Goal: Task Accomplishment & Management: Complete application form

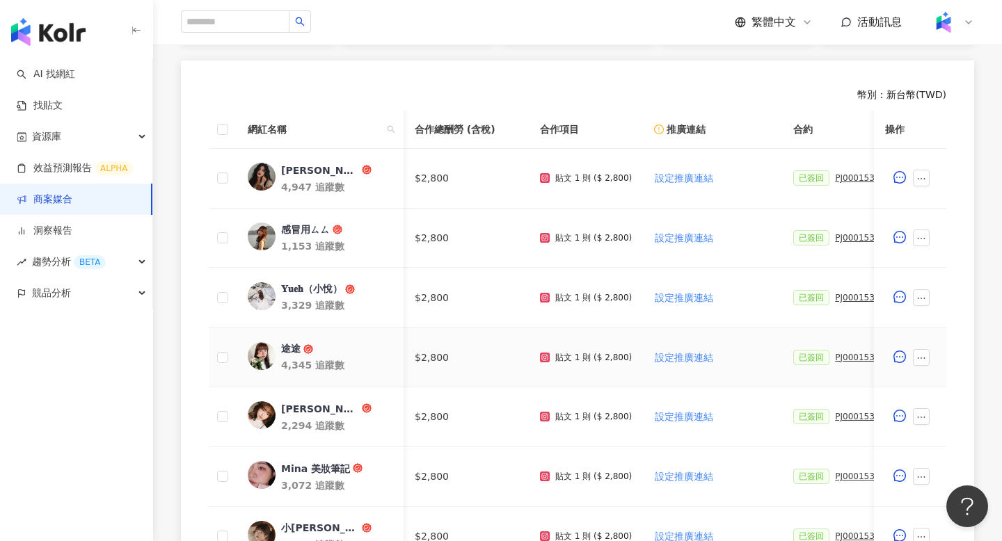
scroll to position [0, 391]
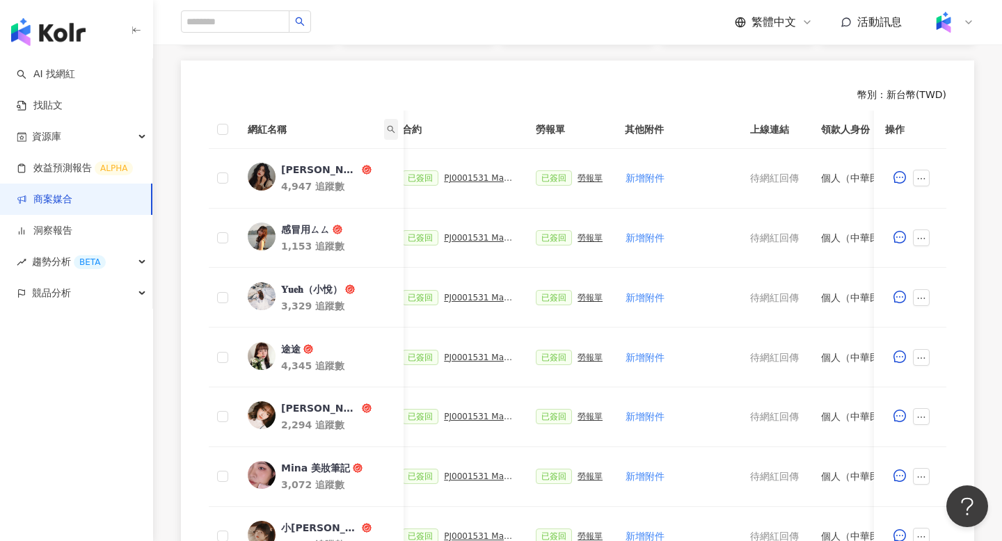
click at [394, 129] on icon "search" at bounding box center [391, 129] width 8 height 8
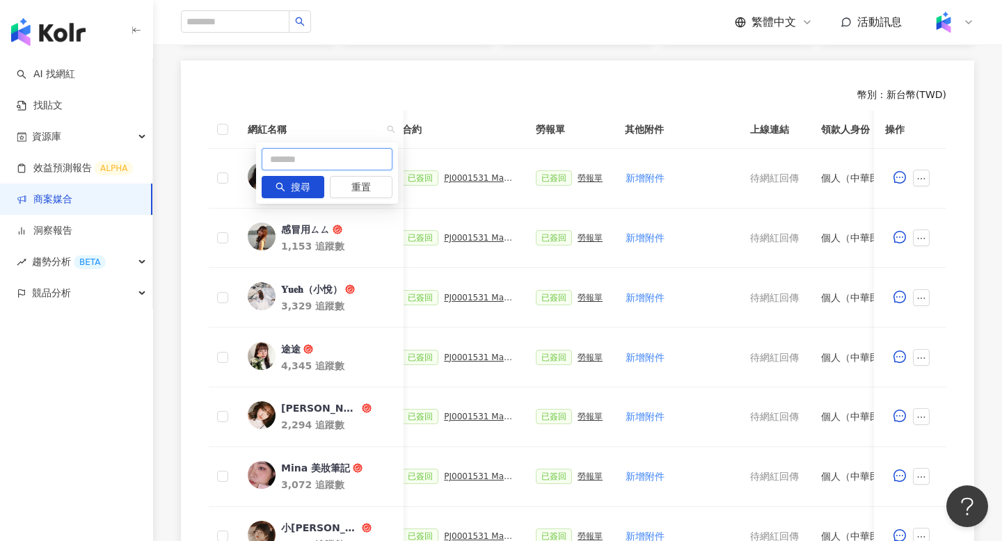
click at [374, 159] on input "text" at bounding box center [327, 159] width 131 height 22
type input "*"
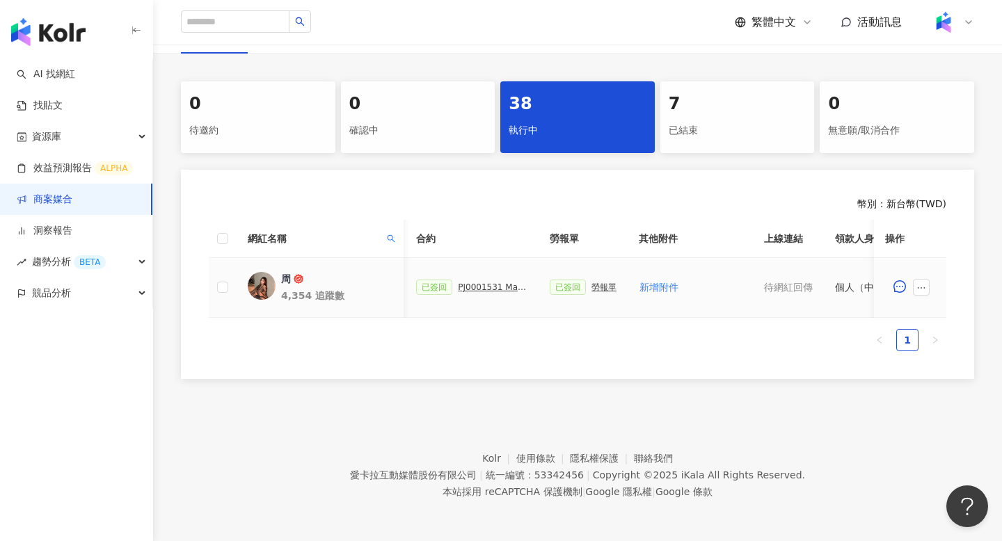
scroll to position [0, 377]
click at [920, 285] on icon "ellipsis" at bounding box center [921, 288] width 10 height 10
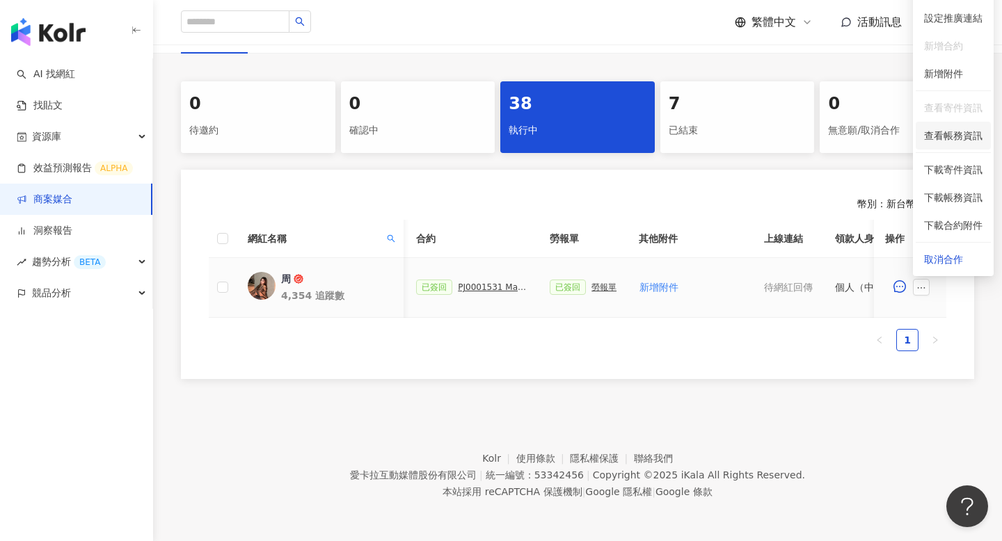
click at [952, 134] on span "查看帳務資訊" at bounding box center [953, 135] width 58 height 15
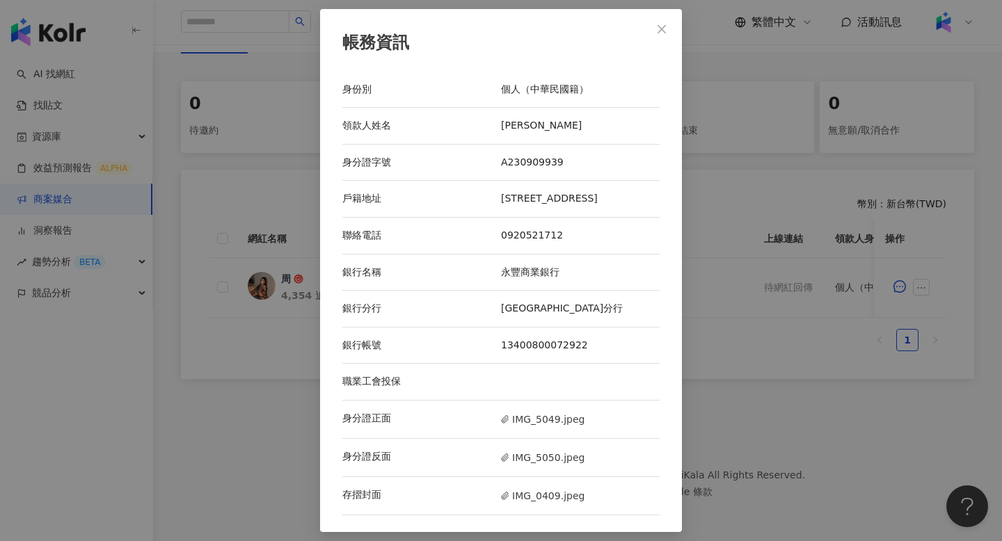
click at [738, 271] on div "帳務資訊 身份別 個人（中華民國籍） 領款人姓名 [PERSON_NAME] 身分證字號 A230909939 戶籍地址 [STREET_ADDRESS] 聯…" at bounding box center [501, 270] width 1002 height 541
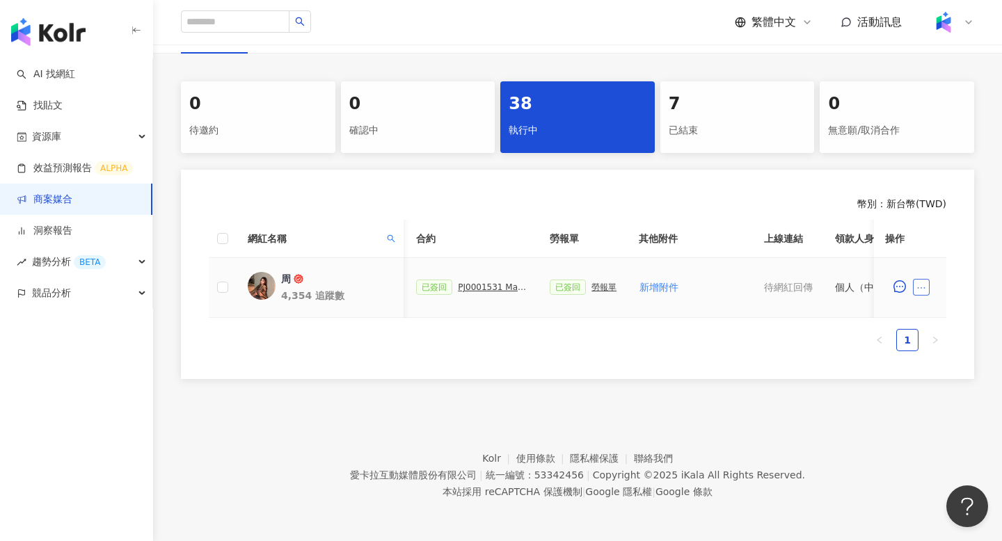
click at [923, 291] on icon "ellipsis" at bounding box center [921, 288] width 10 height 10
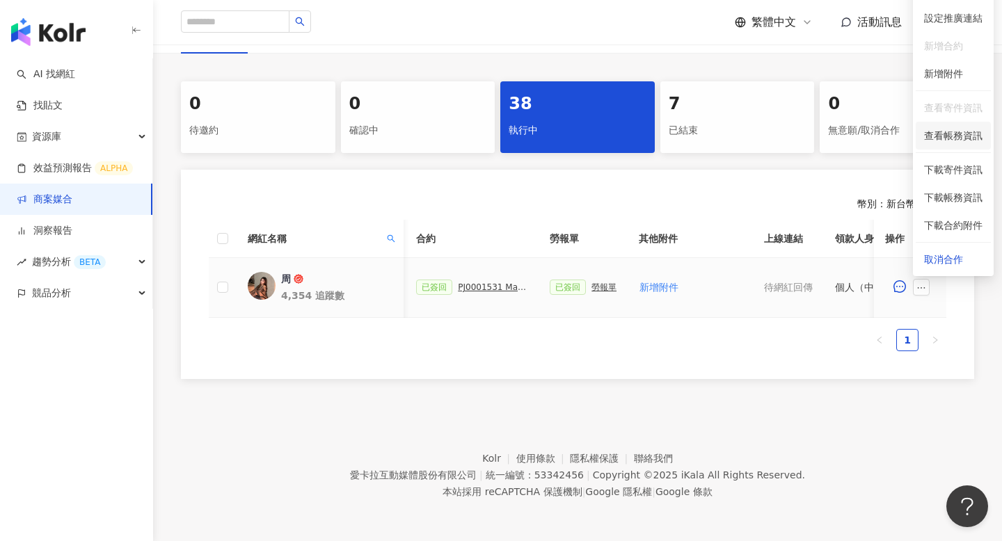
click at [959, 128] on span "查看帳務資訊" at bounding box center [953, 135] width 58 height 15
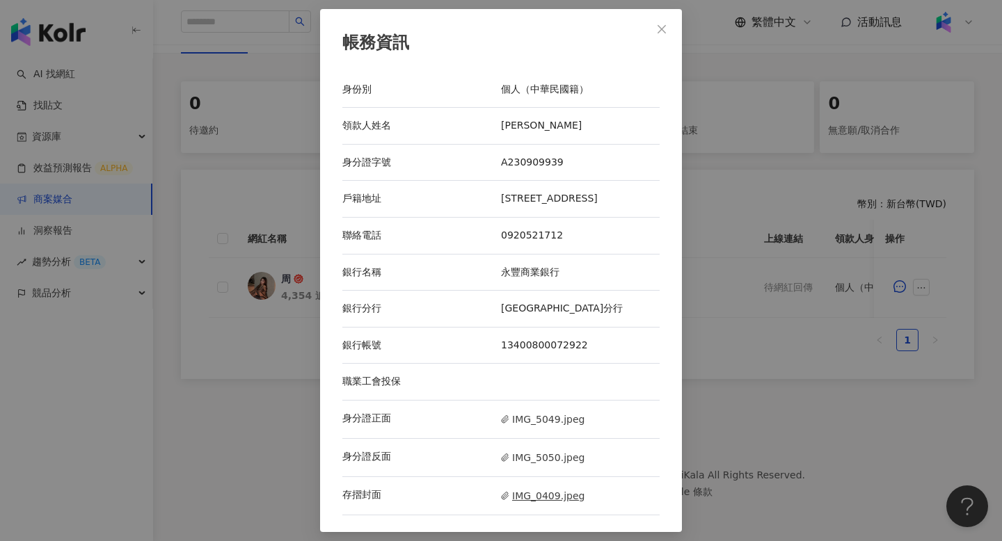
click at [554, 494] on span "IMG_0409.jpeg" at bounding box center [542, 495] width 83 height 15
click at [754, 320] on div "帳務資訊 身份別 個人（中華民國籍） 領款人姓名 [PERSON_NAME] 身分證字號 A230909939 戶籍地址 [STREET_ADDRESS] 聯…" at bounding box center [501, 270] width 1002 height 541
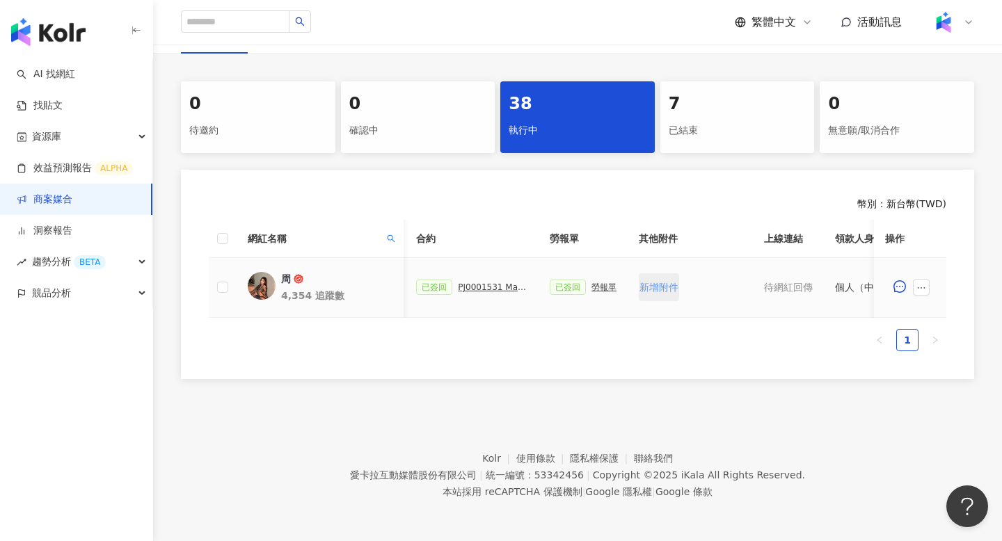
click at [650, 286] on span "新增附件" at bounding box center [658, 287] width 39 height 11
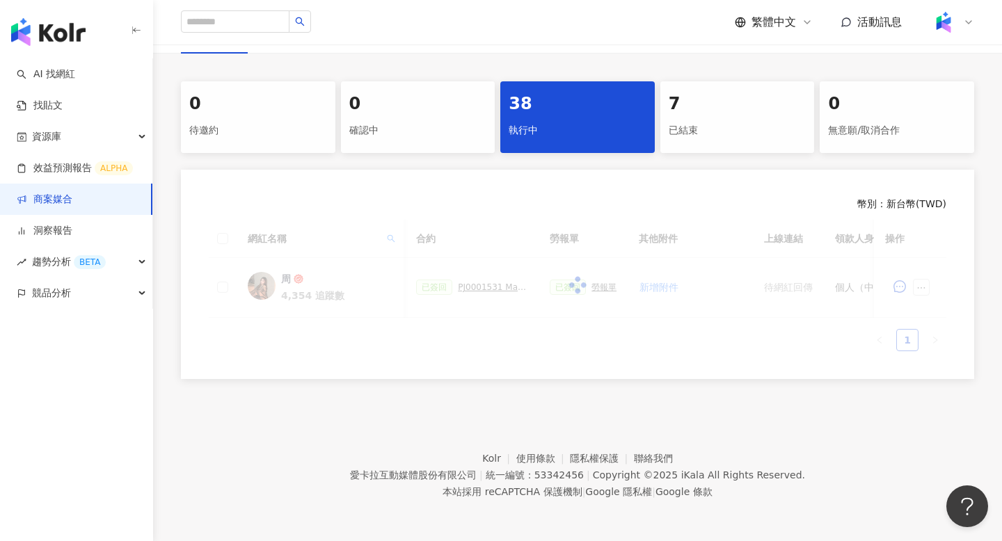
scroll to position [252, 0]
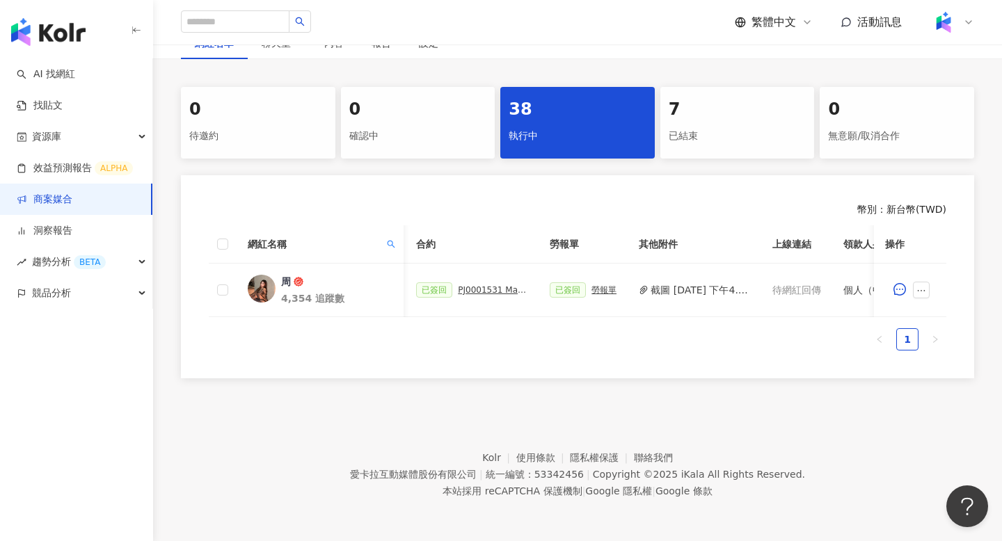
click at [693, 291] on button "截圖 [DATE] 下午4.07.03.png" at bounding box center [699, 289] width 99 height 15
click at [751, 332] on ul "1" at bounding box center [577, 339] width 737 height 22
click at [919, 290] on icon "ellipsis" at bounding box center [921, 291] width 10 height 10
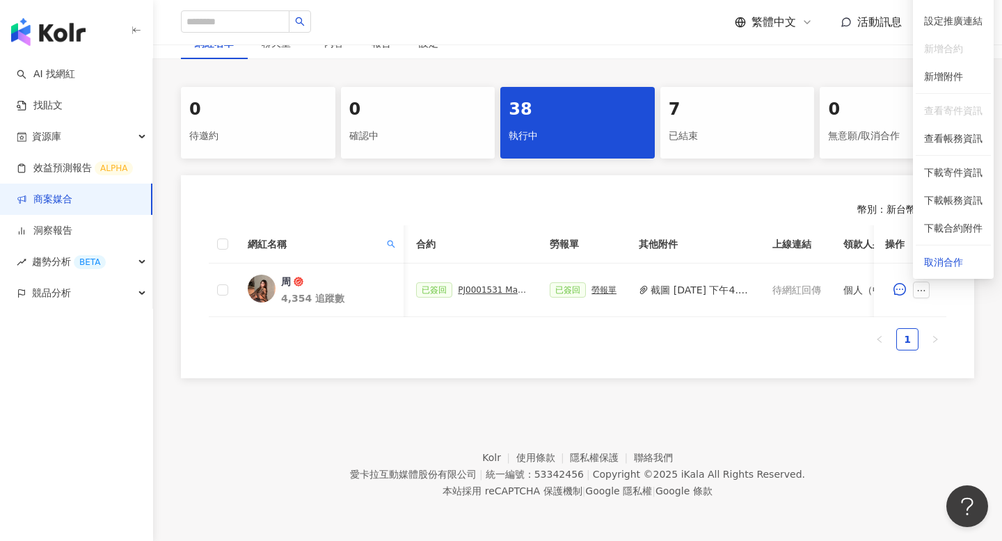
click at [830, 334] on ul "1" at bounding box center [577, 339] width 737 height 22
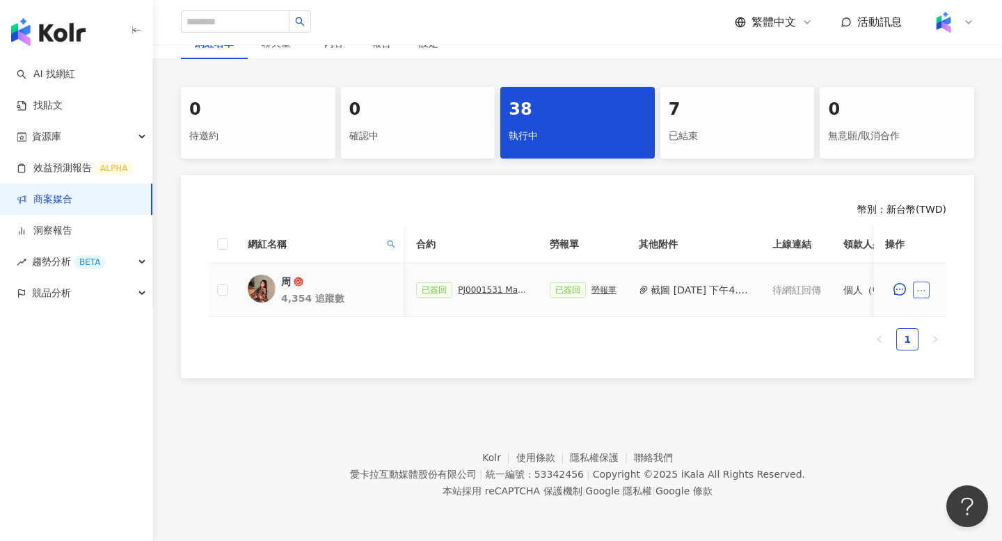
click at [915, 293] on button "button" at bounding box center [921, 290] width 17 height 17
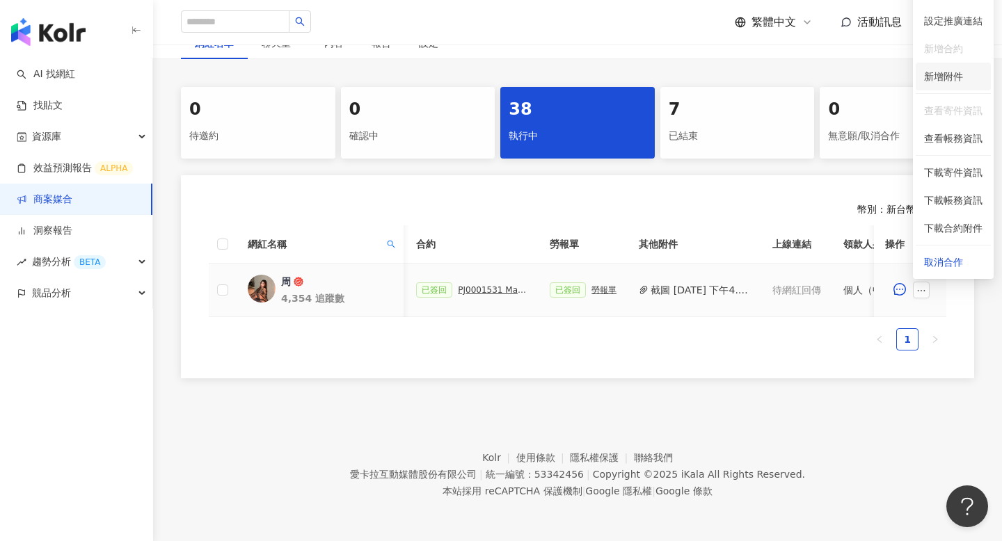
click at [949, 77] on span "新增附件" at bounding box center [943, 76] width 39 height 11
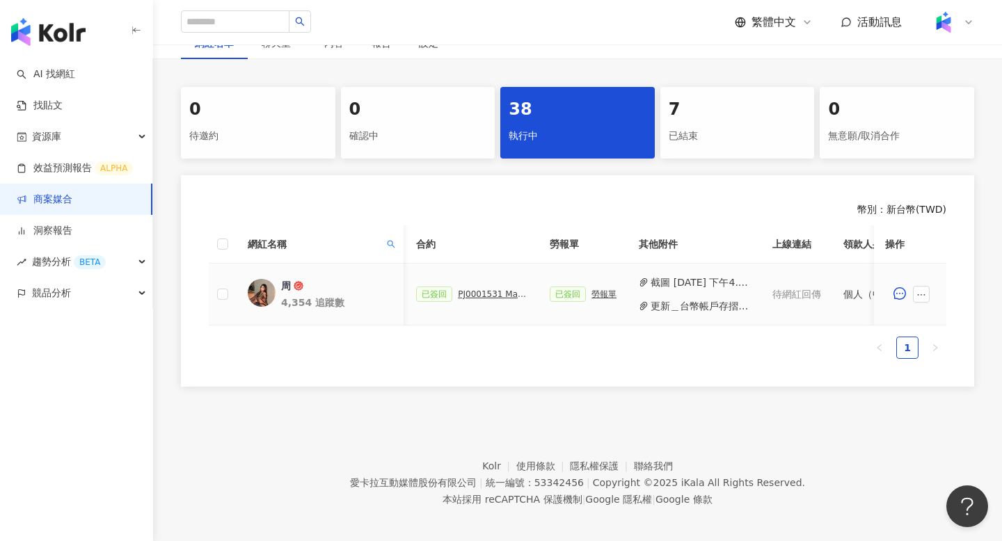
click at [691, 309] on button "更新＿台幣帳戶存摺影本.png" at bounding box center [699, 305] width 99 height 15
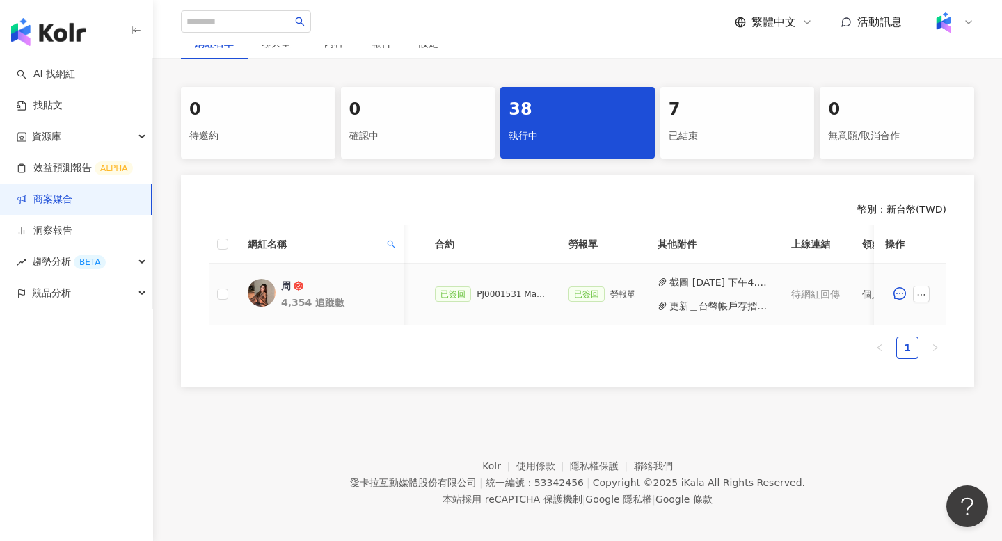
click at [504, 282] on td "已簽回 PJ0001531 Maybelline_202506_FIT_ME_反孔特霧粉底_遮瑕_萊雅合作備忘錄" at bounding box center [491, 295] width 134 height 62
click at [504, 292] on div "PJ0001531 Maybelline_202506_FIT_ME_反孔特霧粉底_遮瑕_萊雅合作備忘錄" at bounding box center [511, 294] width 70 height 10
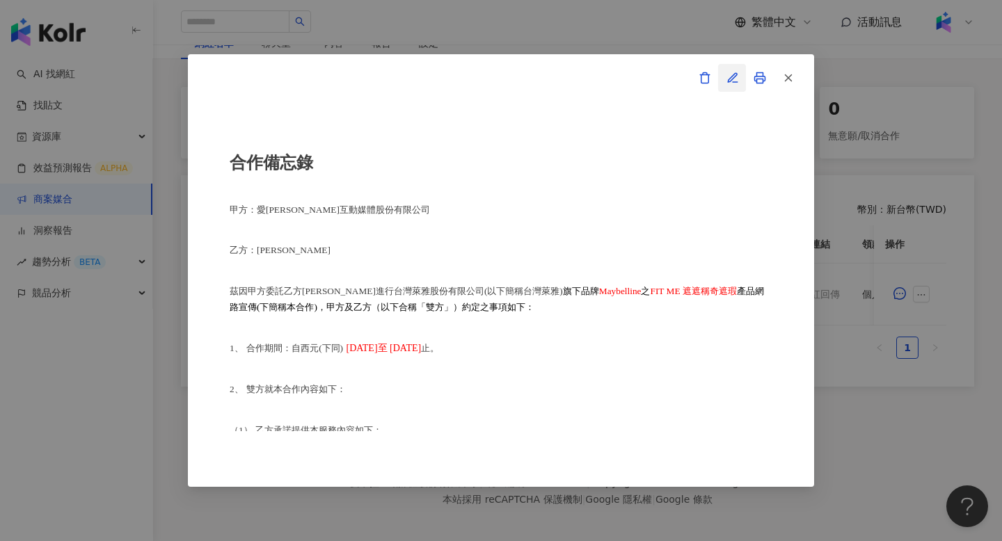
click at [724, 74] on button "button" at bounding box center [732, 78] width 28 height 28
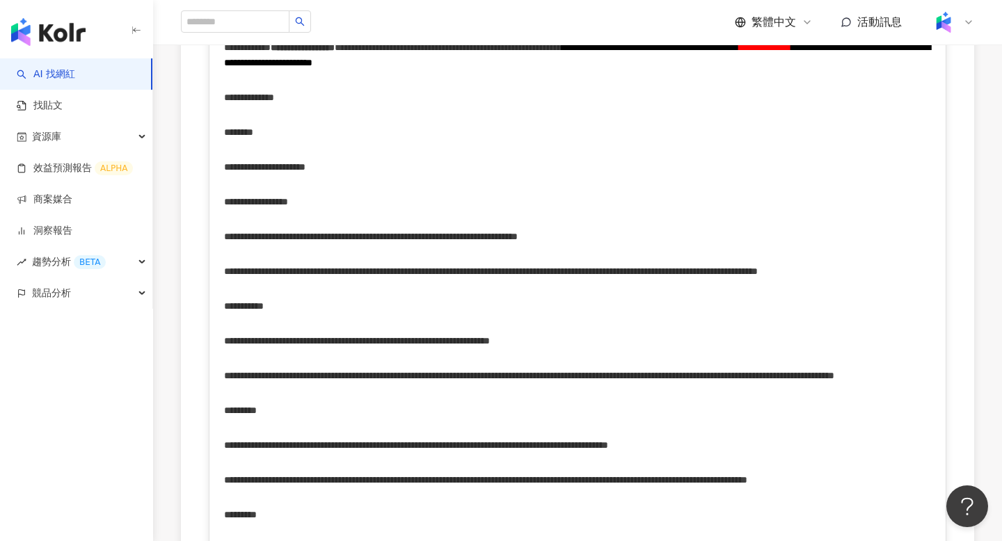
scroll to position [818, 0]
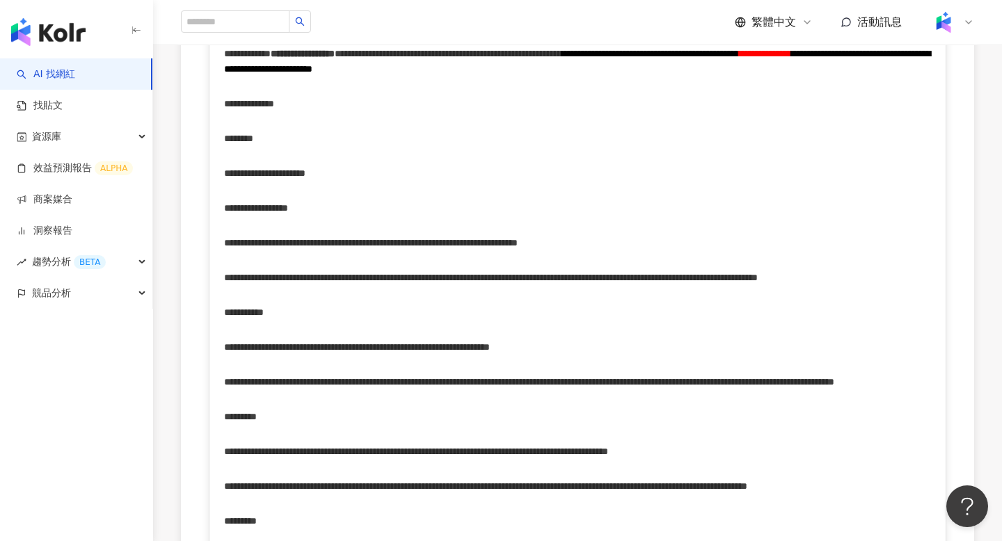
click at [739, 58] on span "**********" at bounding box center [765, 54] width 52 height 10
click at [328, 191] on div "**********" at bounding box center [577, 173] width 707 height 35
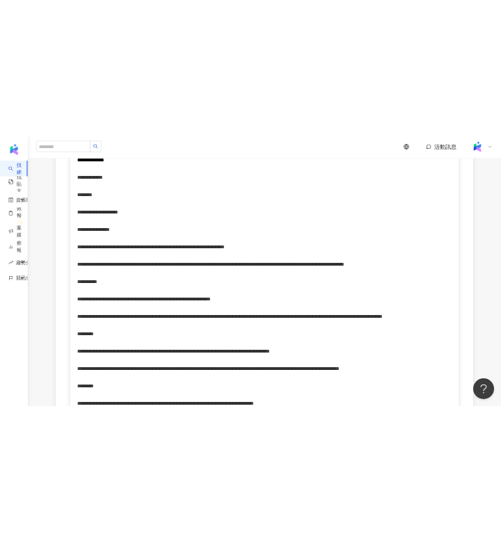
scroll to position [1277, 0]
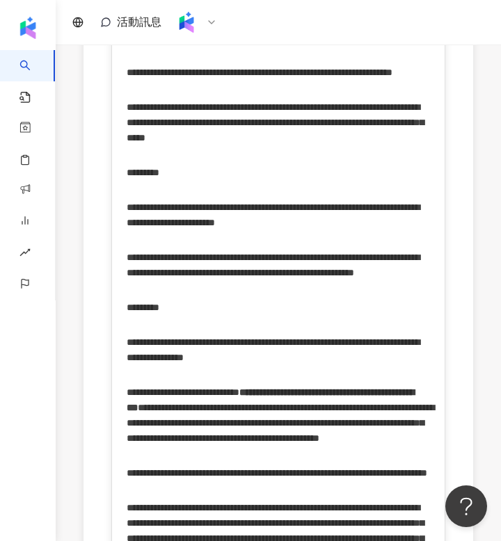
drag, startPoint x: 171, startPoint y: 223, endPoint x: 259, endPoint y: 223, distance: 88.3
drag, startPoint x: 177, startPoint y: 224, endPoint x: 253, endPoint y: 224, distance: 76.5
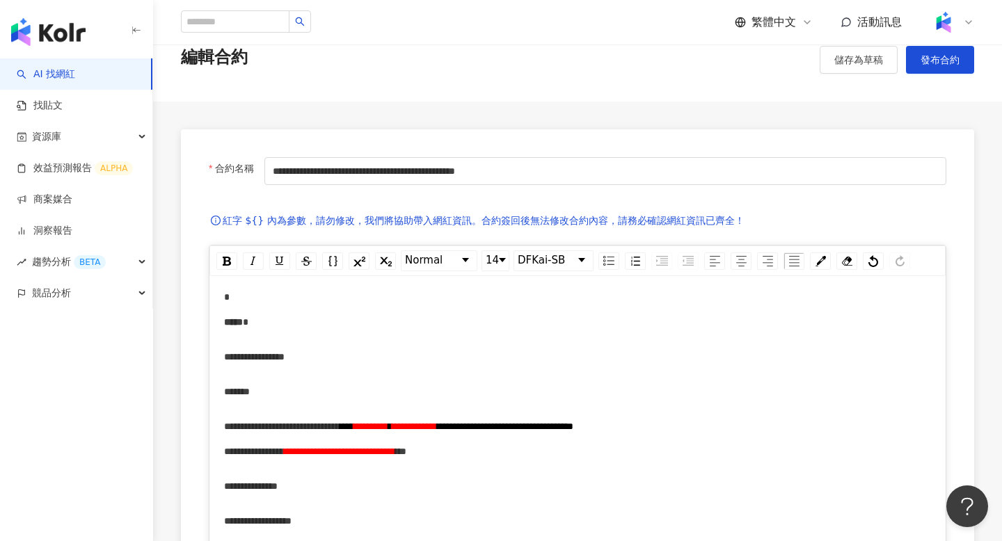
scroll to position [0, 0]
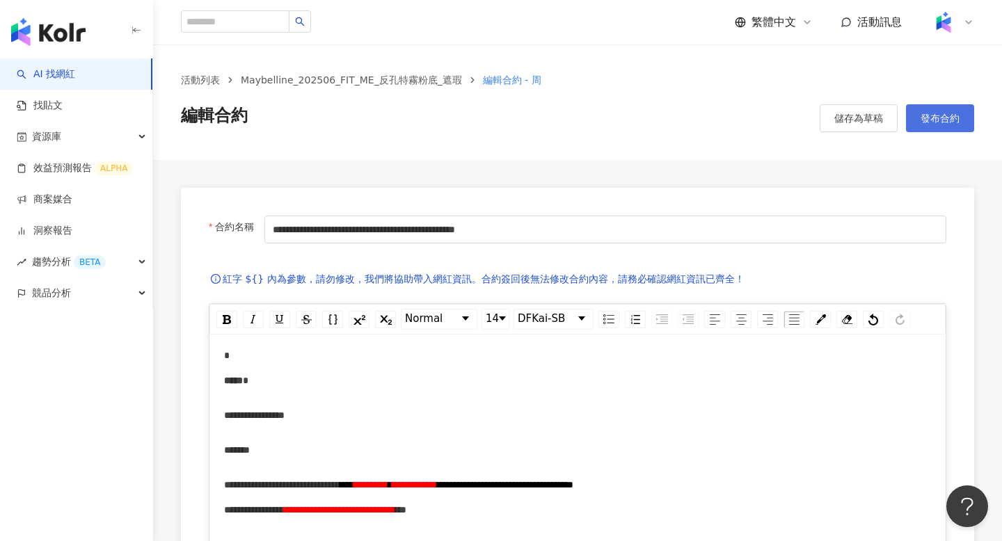
click at [919, 121] on button "發布合約" at bounding box center [940, 118] width 68 height 28
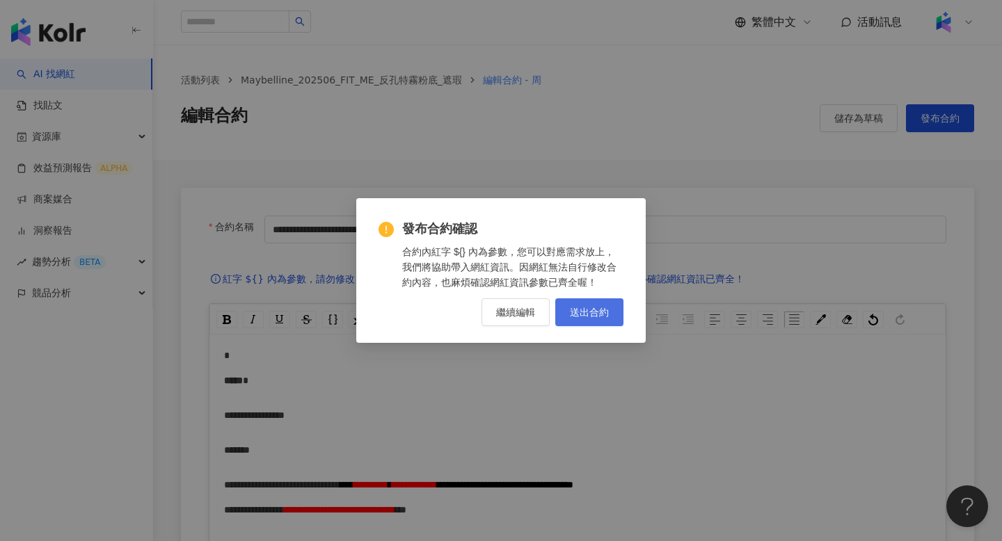
click at [588, 310] on span "送出合約" at bounding box center [589, 312] width 39 height 11
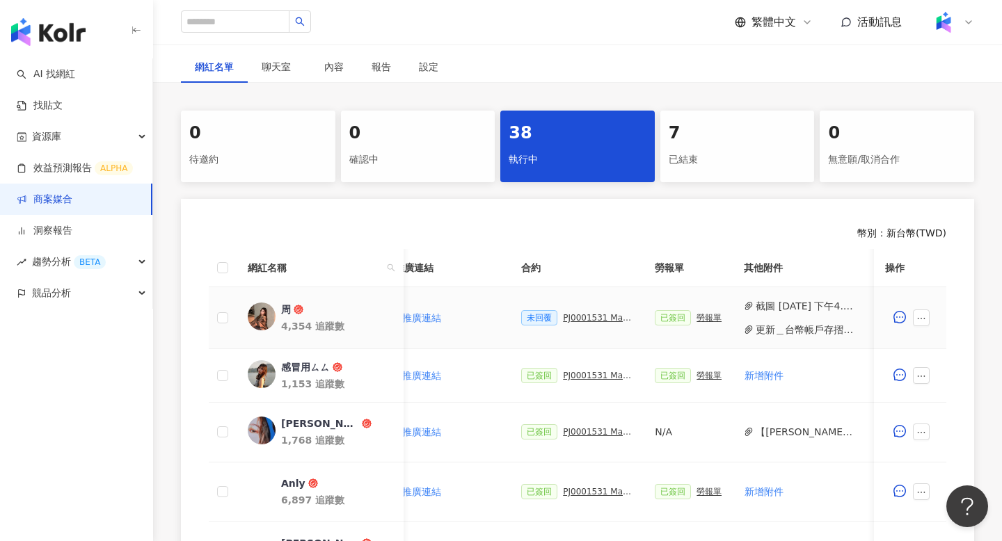
scroll to position [0, 275]
click at [570, 319] on div "PJ0001531 Maybelline_202506_FIT_ME_反孔特霧粉底_遮瑕_萊雅合作備忘錄" at bounding box center [594, 318] width 70 height 10
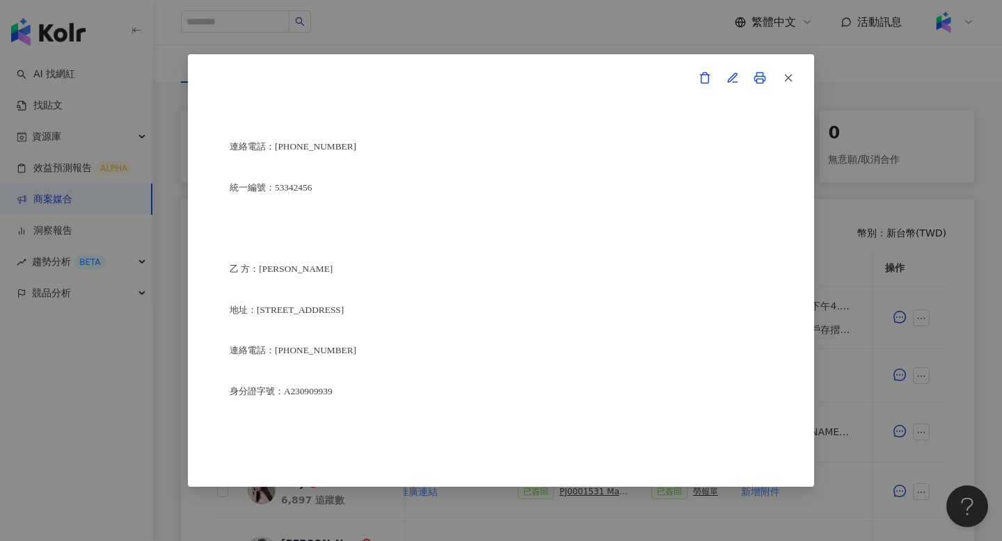
scroll to position [3292, 0]
click at [786, 79] on icon "button" at bounding box center [788, 78] width 13 height 13
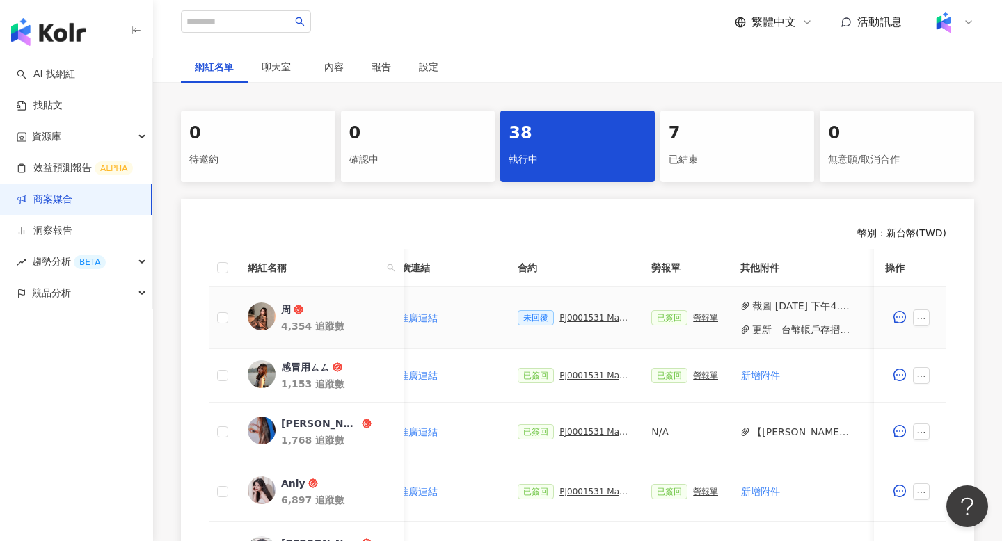
click at [698, 323] on div "已簽回 勞報單" at bounding box center [684, 317] width 67 height 15
click at [698, 319] on div "勞報單" at bounding box center [705, 318] width 25 height 10
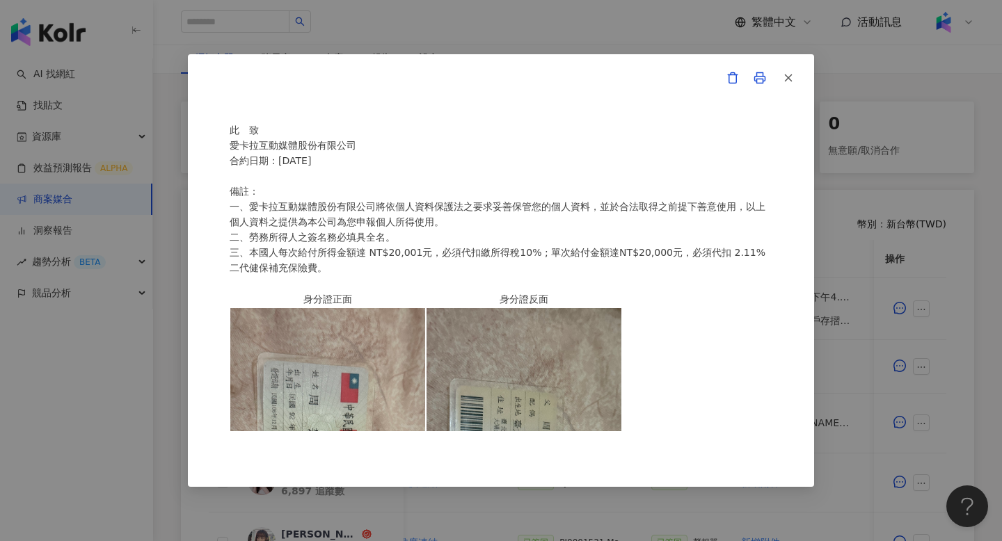
scroll to position [218, 0]
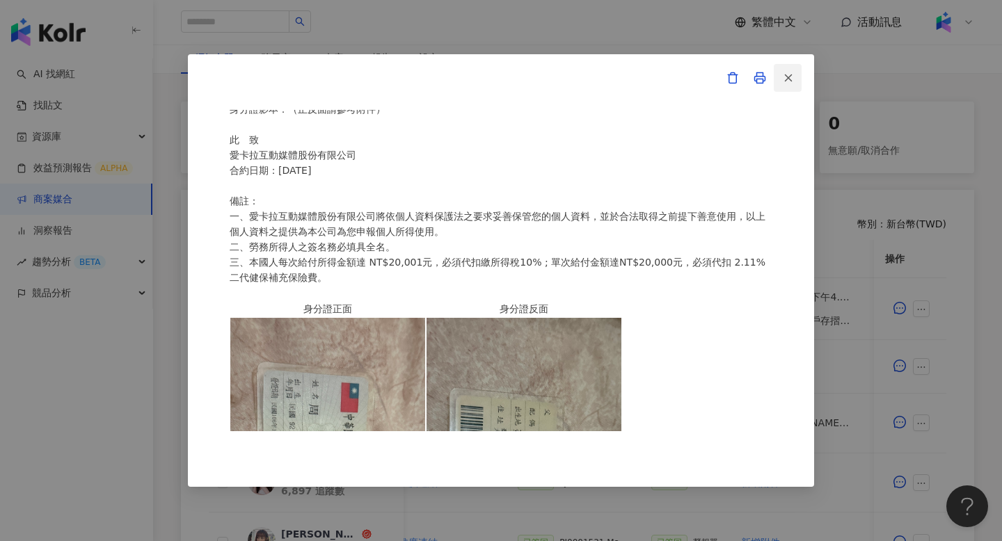
click at [789, 70] on button "button" at bounding box center [787, 78] width 28 height 28
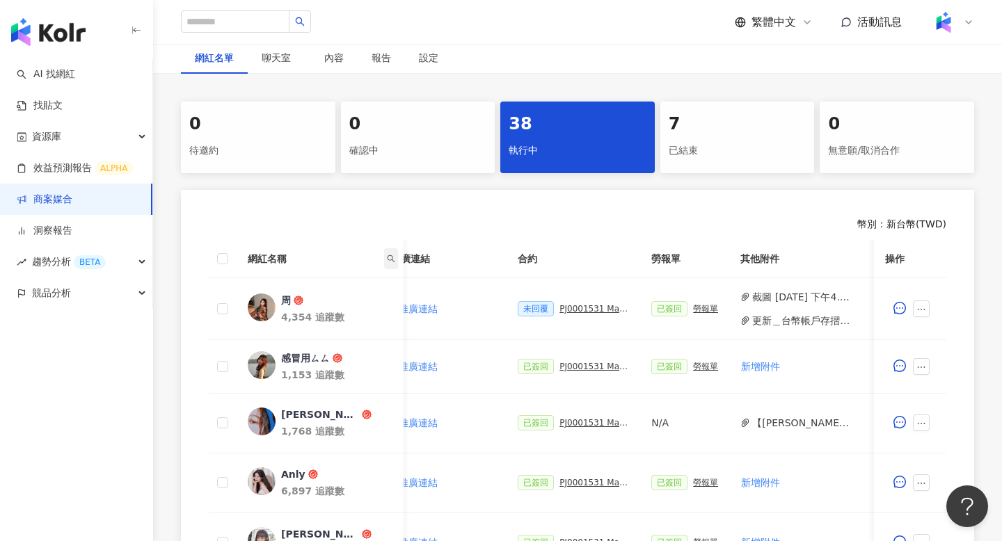
click at [391, 260] on icon "search" at bounding box center [391, 259] width 8 height 8
click at [337, 296] on input "text" at bounding box center [327, 289] width 131 height 22
type input "**"
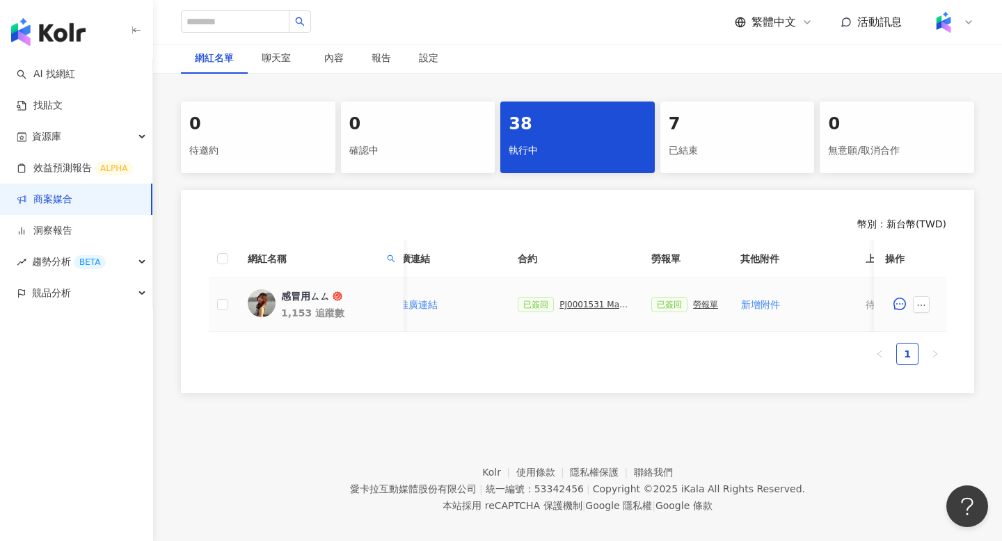
click at [591, 305] on div "PJ0001531 Maybelline_202506_FIT_ME_反孔特霧粉底_遮瑕_萊雅合作備忘錄" at bounding box center [594, 305] width 70 height 10
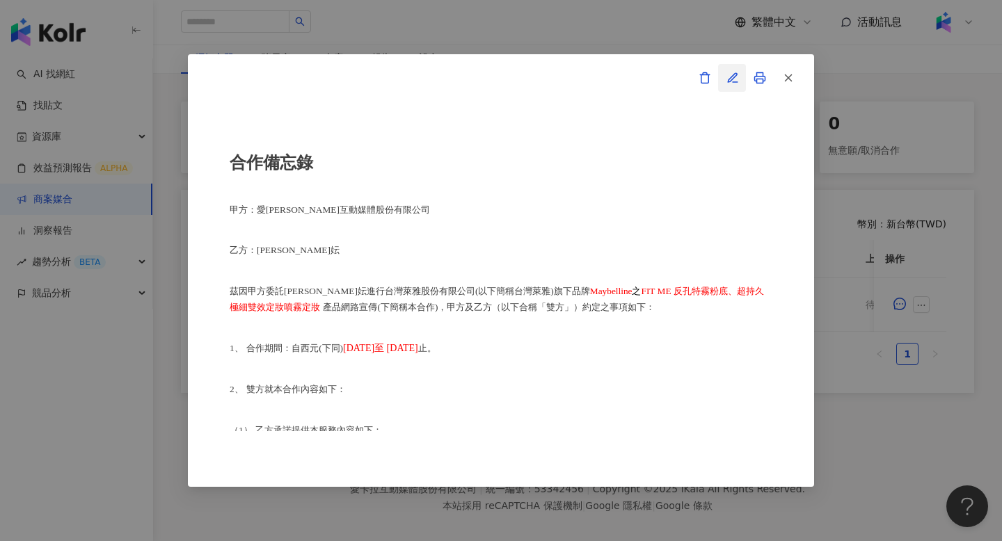
click at [734, 85] on button "button" at bounding box center [732, 78] width 28 height 28
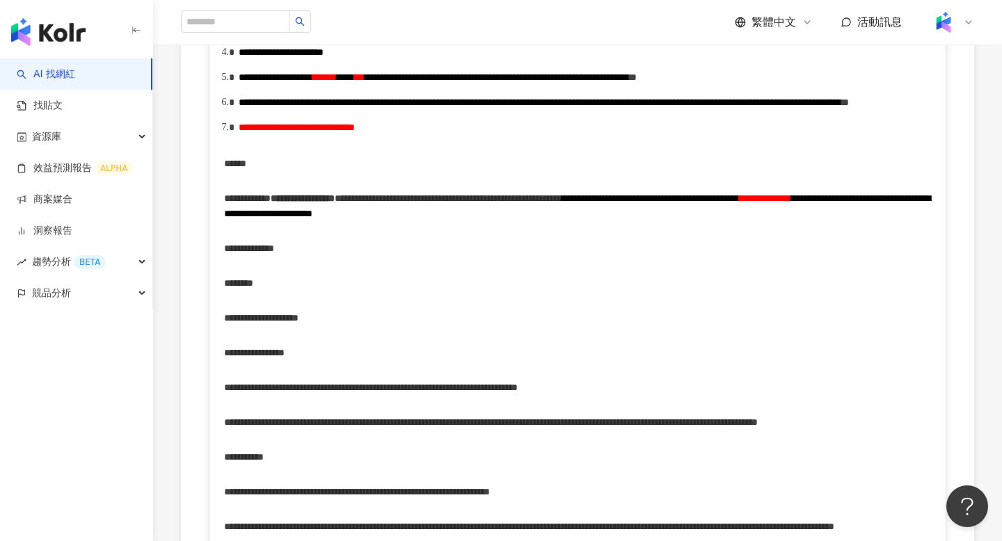
scroll to position [833, 0]
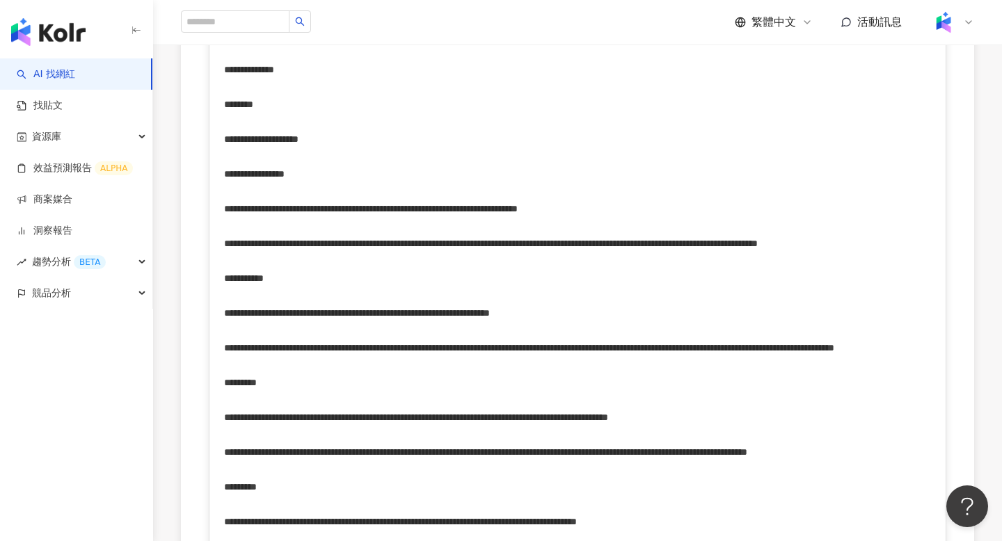
click at [739, 24] on span "**********" at bounding box center [765, 20] width 52 height 10
click at [310, 122] on div "******" at bounding box center [577, 104] width 707 height 35
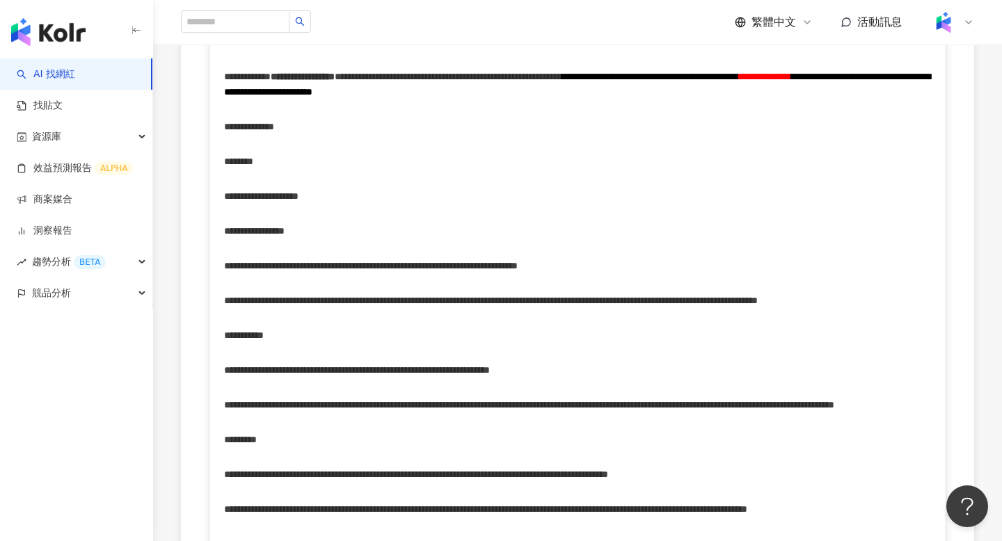
scroll to position [767, 0]
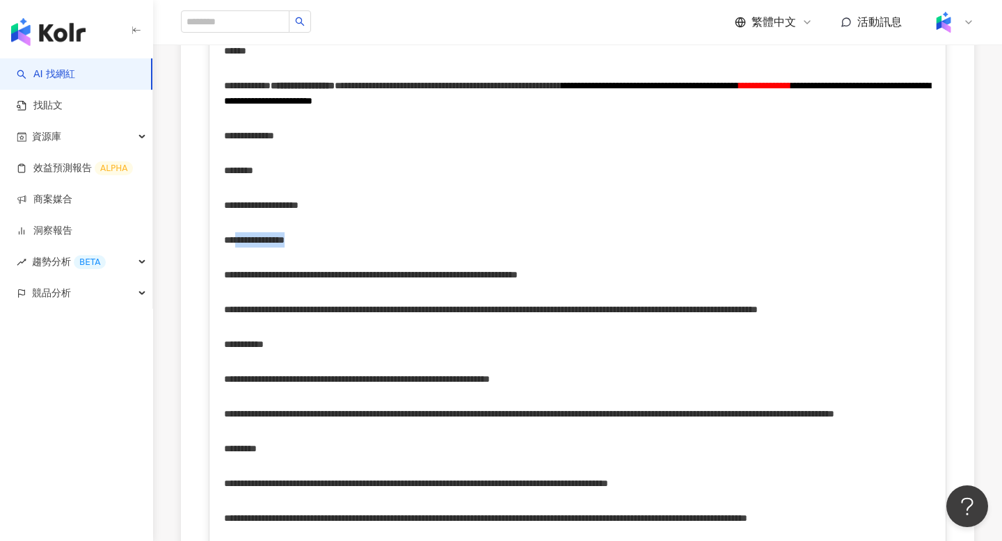
drag, startPoint x: 254, startPoint y: 374, endPoint x: 326, endPoint y: 373, distance: 72.3
click at [284, 245] on span "**********" at bounding box center [254, 240] width 61 height 10
click at [278, 210] on span "**********" at bounding box center [261, 205] width 74 height 10
click at [275, 210] on span "**********" at bounding box center [261, 205] width 74 height 10
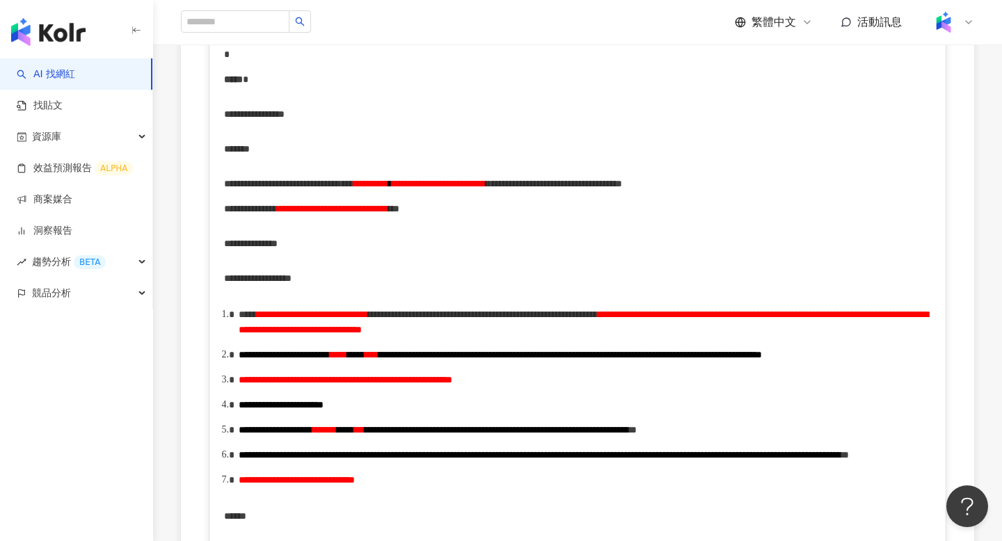
scroll to position [0, 0]
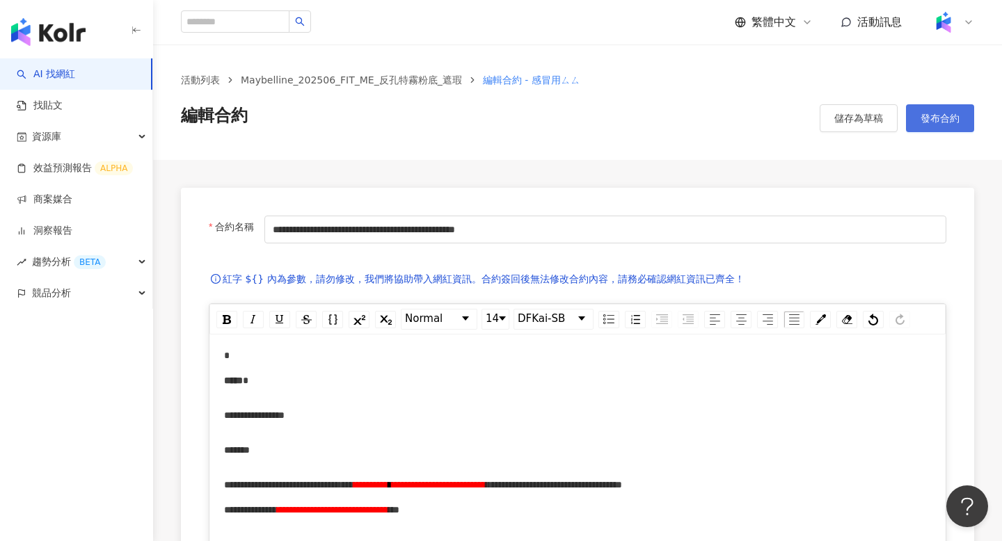
click at [947, 118] on span "發布合約" at bounding box center [939, 118] width 39 height 11
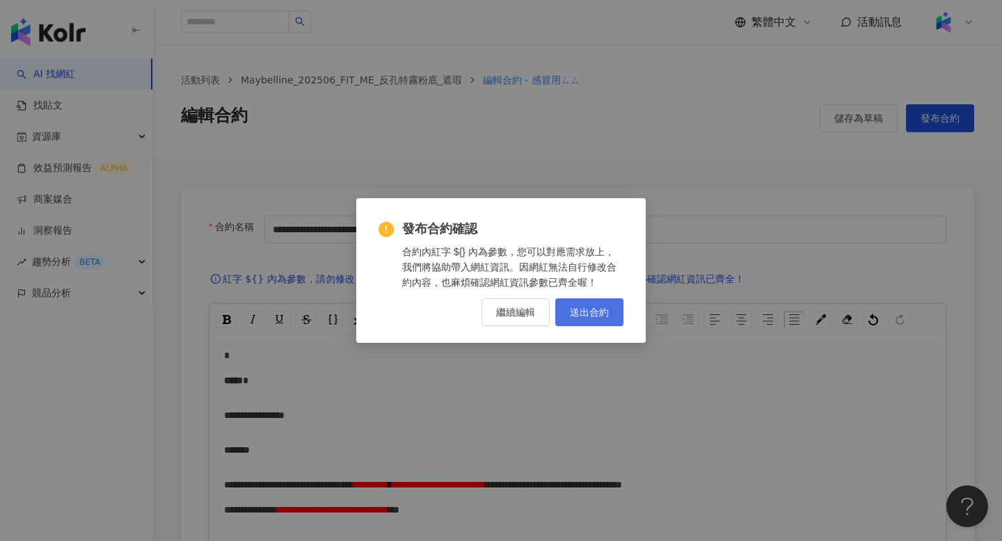
click at [604, 310] on span "送出合約" at bounding box center [589, 312] width 39 height 11
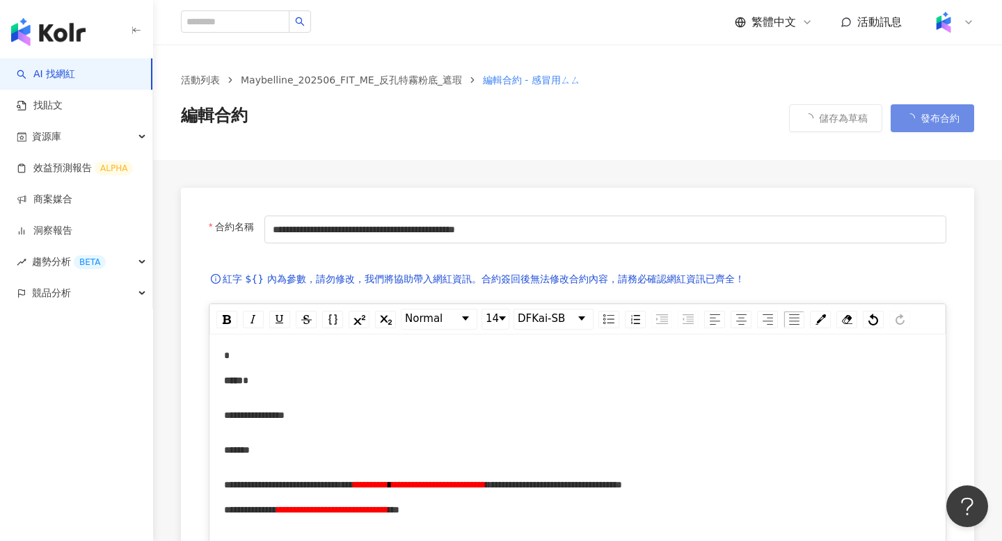
click at [623, 50] on div "活動列表 Maybelline_202506_FIT_ME_反孔特霧粉底_遮瑕 編輯合約 - 感冒用ㄙㄙ 編輯合約 儲存為草稿 發布合約" at bounding box center [577, 102] width 849 height 115
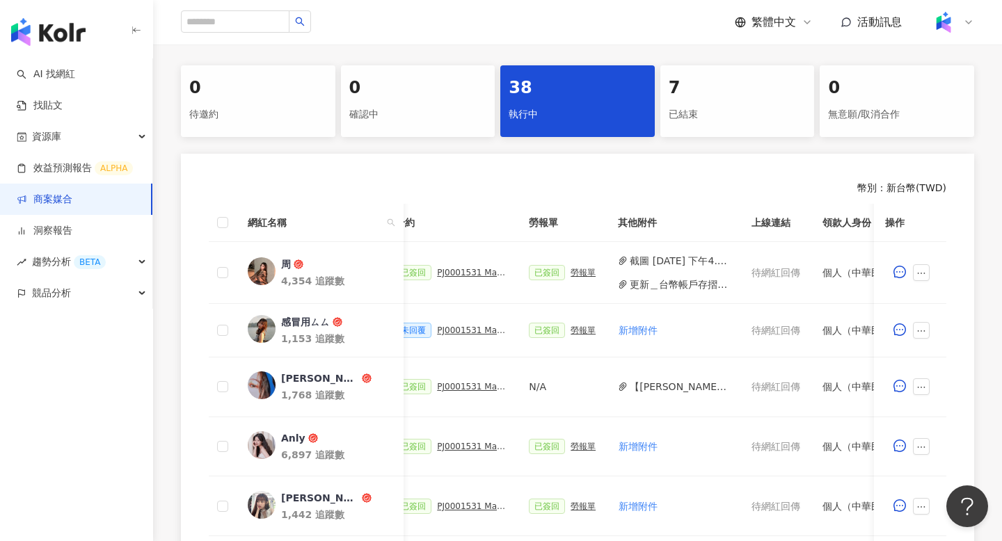
scroll to position [0, 399]
click at [637, 332] on span "新增附件" at bounding box center [636, 330] width 39 height 11
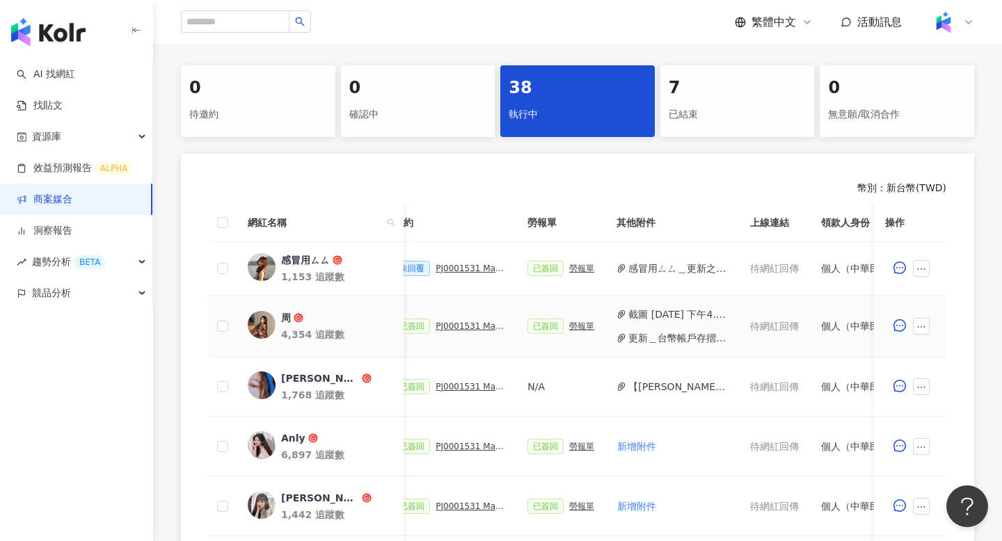
click at [458, 326] on div "PJ0001531 Maybelline_202506_FIT_ME_反孔特霧粉底_遮瑕_萊雅合作備忘錄" at bounding box center [470, 326] width 70 height 10
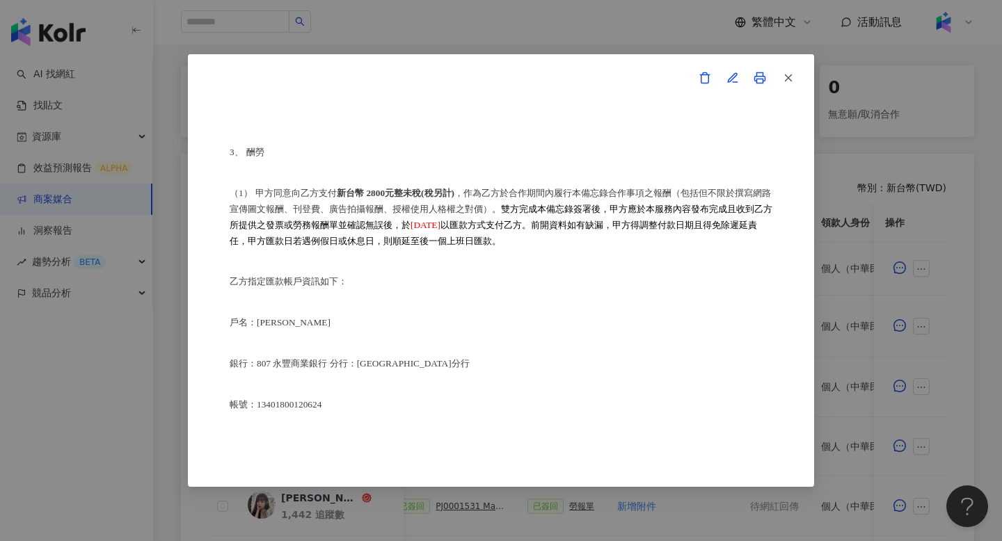
scroll to position [712, 0]
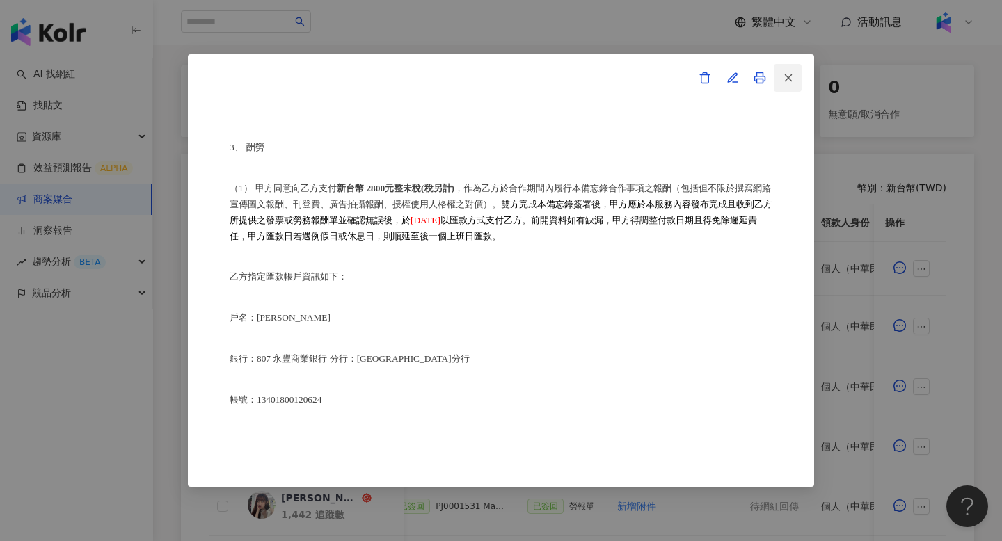
click at [785, 77] on icon "button" at bounding box center [788, 78] width 13 height 13
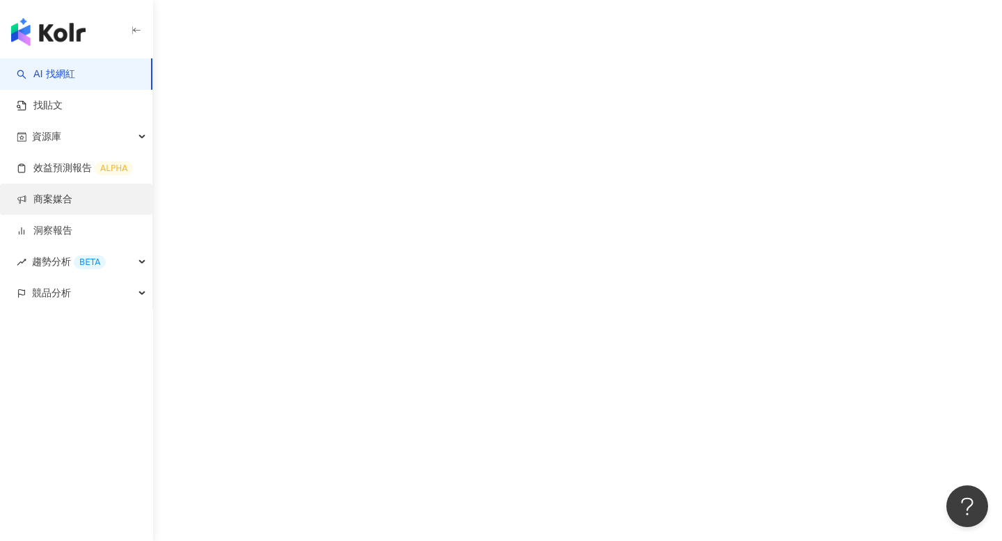
click at [60, 198] on link "商案媒合" at bounding box center [45, 200] width 56 height 14
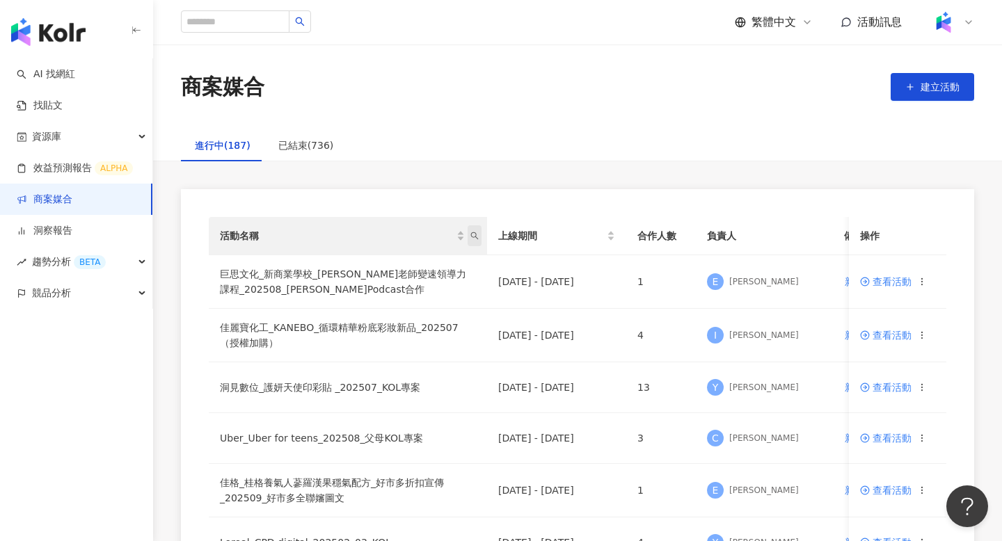
click at [478, 234] on icon "search" at bounding box center [474, 236] width 8 height 8
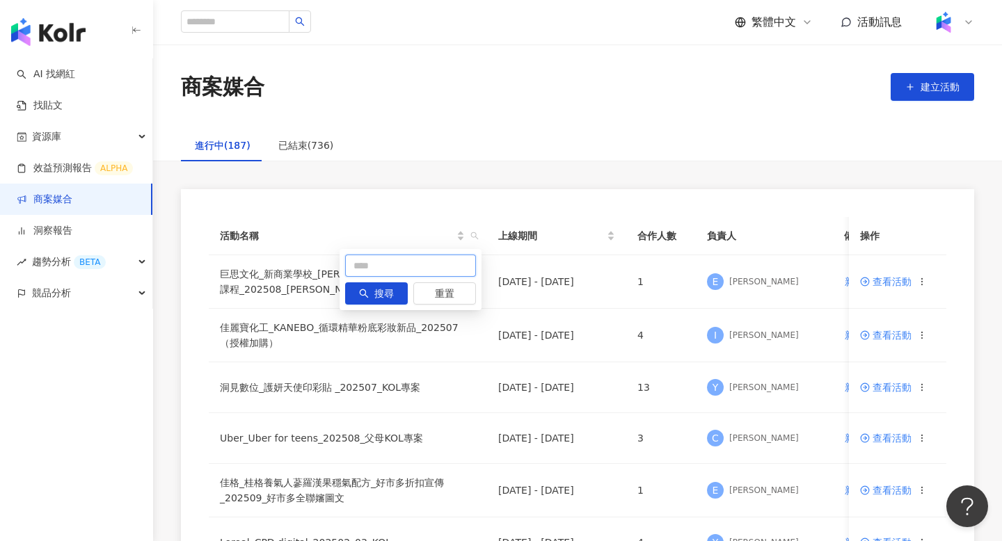
click at [371, 261] on input "text" at bounding box center [410, 266] width 131 height 22
click at [346, 496] on td "佳格_桂格養氣人蔘羅漢果穩氣配方_好市多折扣宣傳_202509_好市多全聯嬸圖文" at bounding box center [348, 491] width 278 height 54
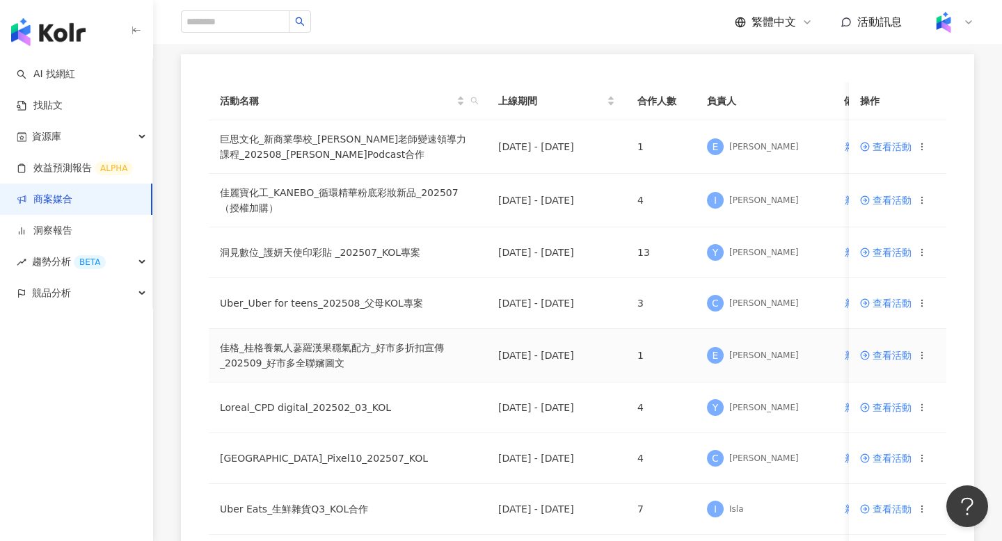
scroll to position [152, 0]
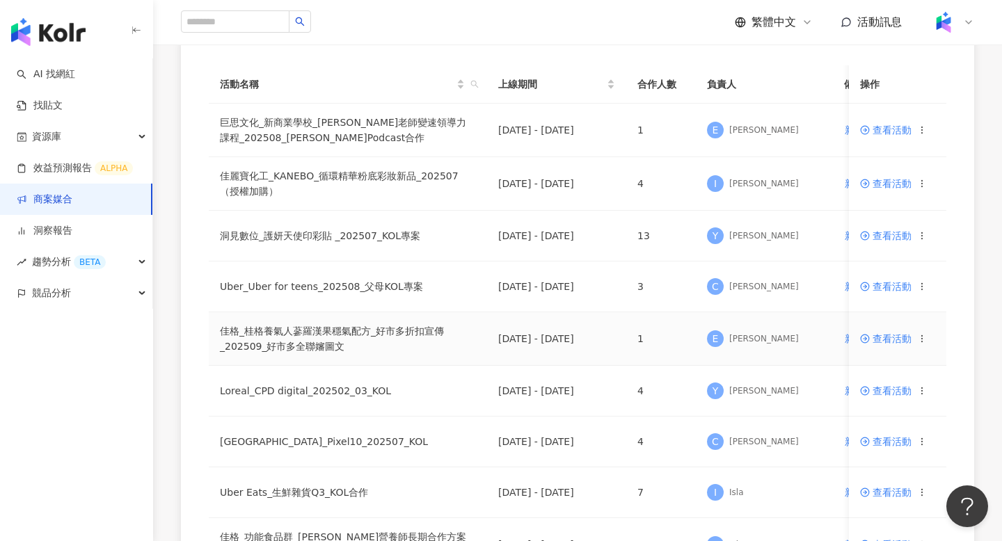
click at [883, 341] on span "查看活動" at bounding box center [885, 339] width 51 height 10
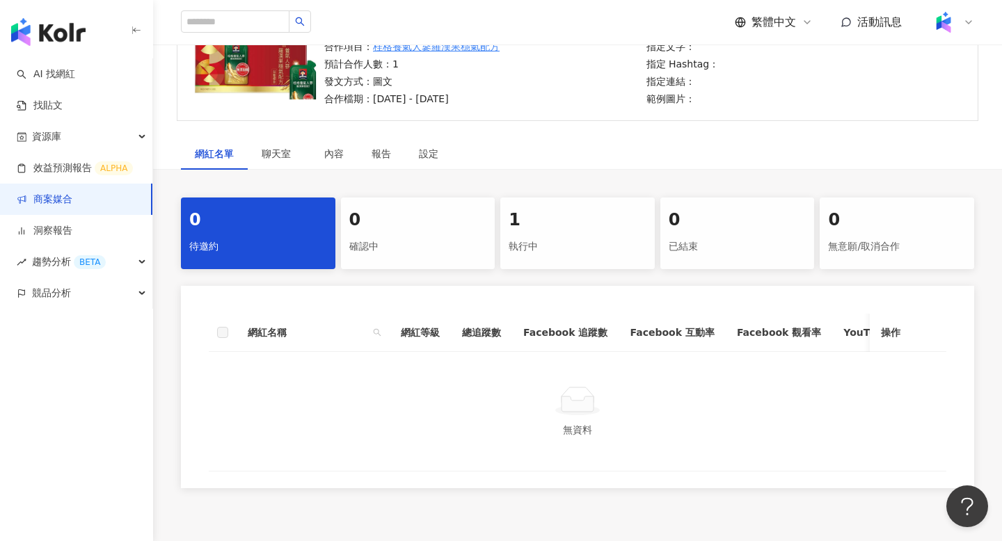
click at [611, 224] on div "1" at bounding box center [577, 221] width 138 height 24
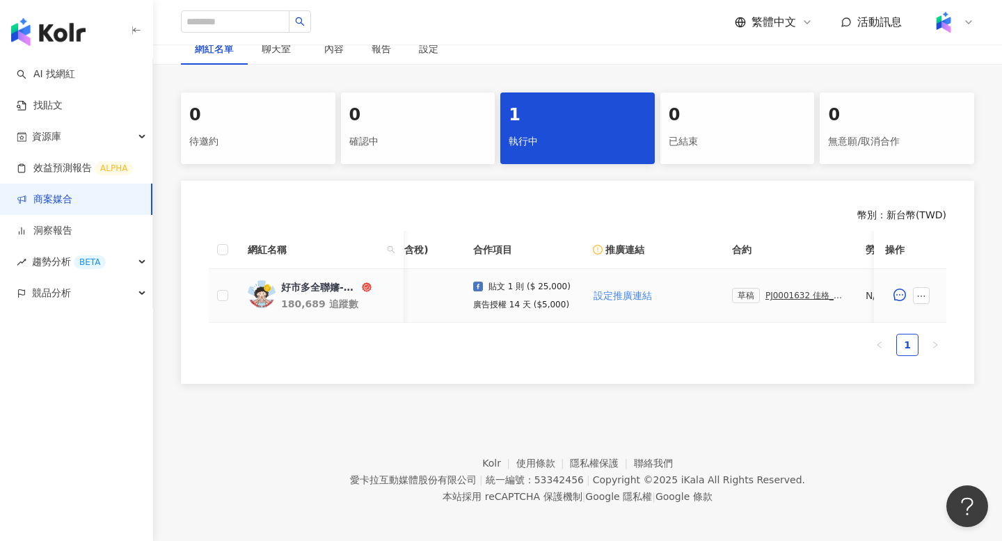
scroll to position [0, 77]
click at [787, 296] on div "PJ0001632 佳格_桂格養氣人蔘羅漢果穩氣配方_好市多折扣宣傳_202509_好市多全聯嬸圖文" at bounding box center [794, 296] width 78 height 10
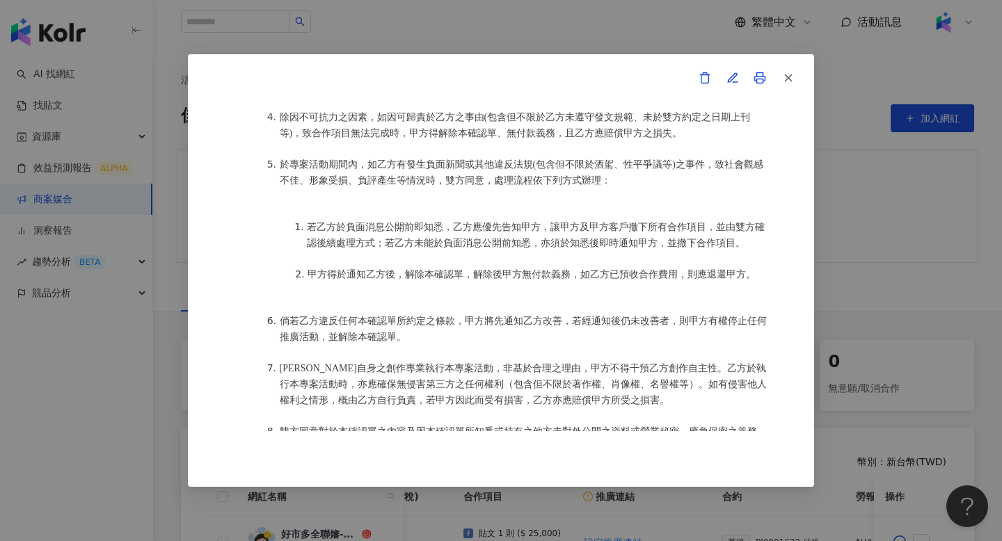
scroll to position [1144, 0]
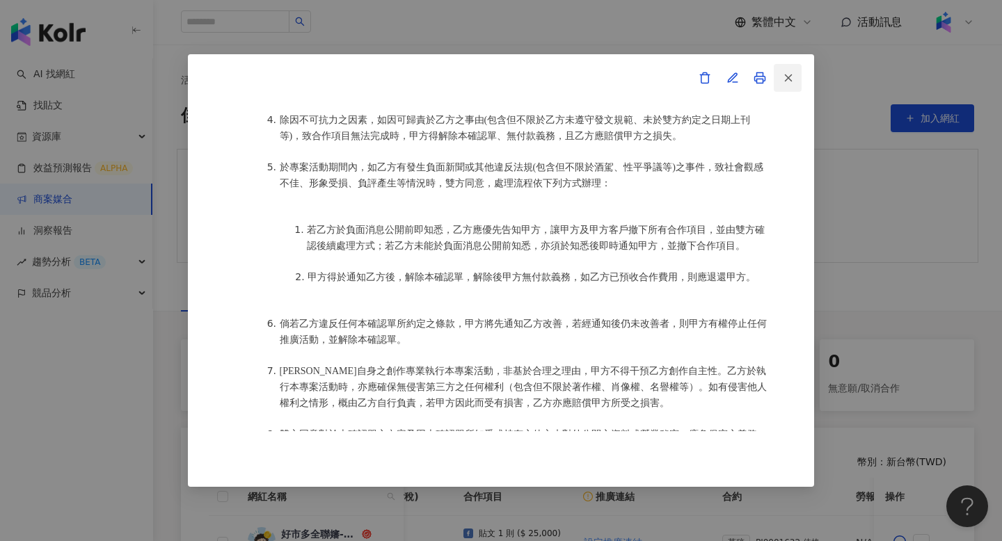
click at [780, 77] on button "button" at bounding box center [787, 78] width 28 height 28
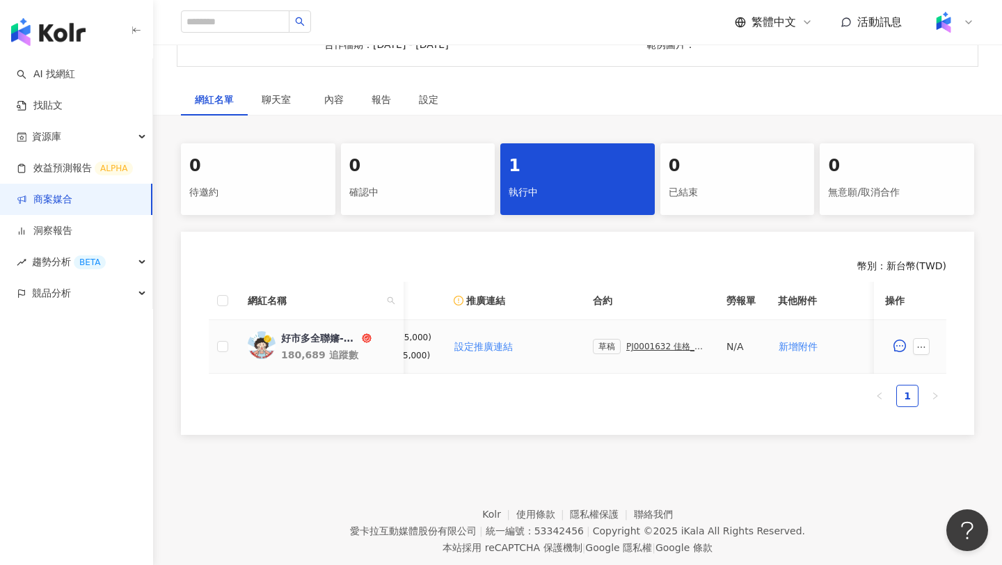
scroll to position [0, 209]
click at [644, 344] on div "PJ0001632 佳格_桂格養氣人蔘羅漢果穩氣配方_好市多折扣宣傳_202509_好市多全聯嬸圖文" at bounding box center [662, 347] width 78 height 10
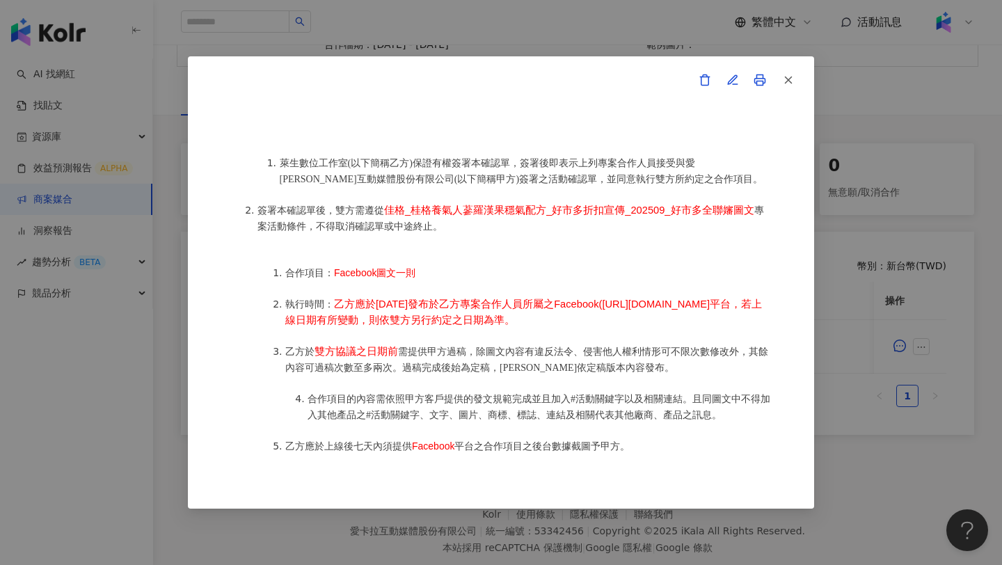
scroll to position [634, 0]
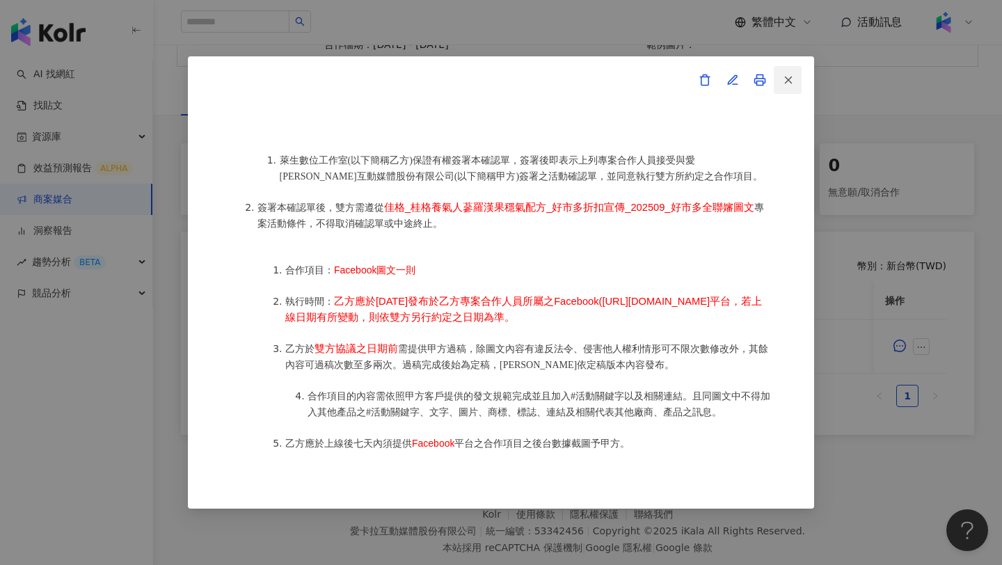
click at [790, 83] on icon "button" at bounding box center [788, 80] width 13 height 13
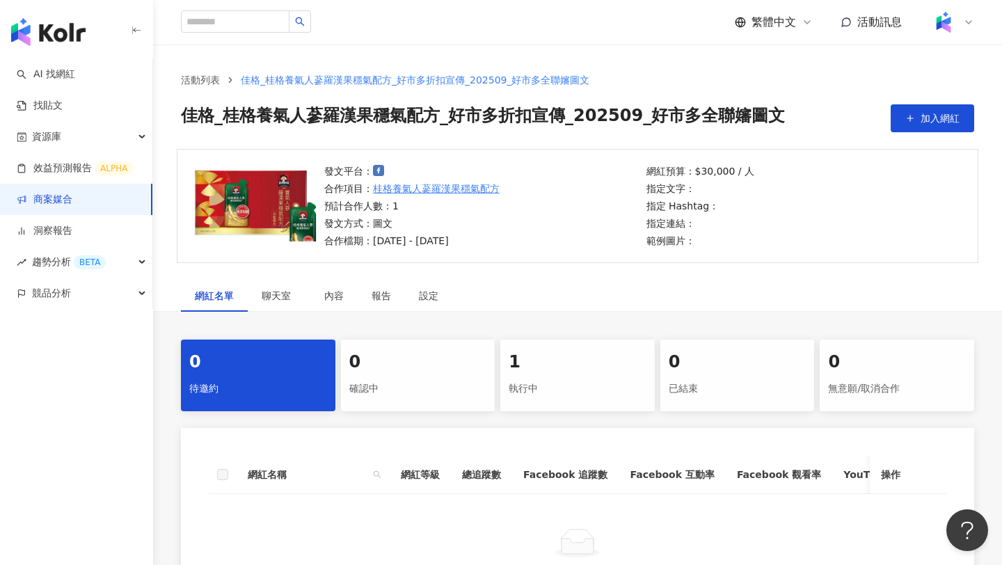
click at [554, 362] on div "1" at bounding box center [577, 363] width 138 height 24
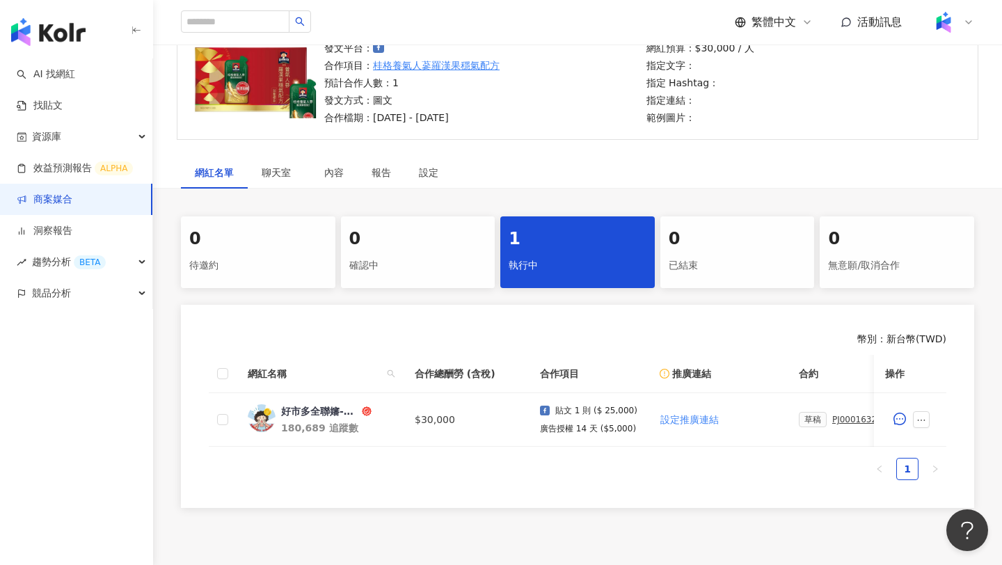
scroll to position [159, 0]
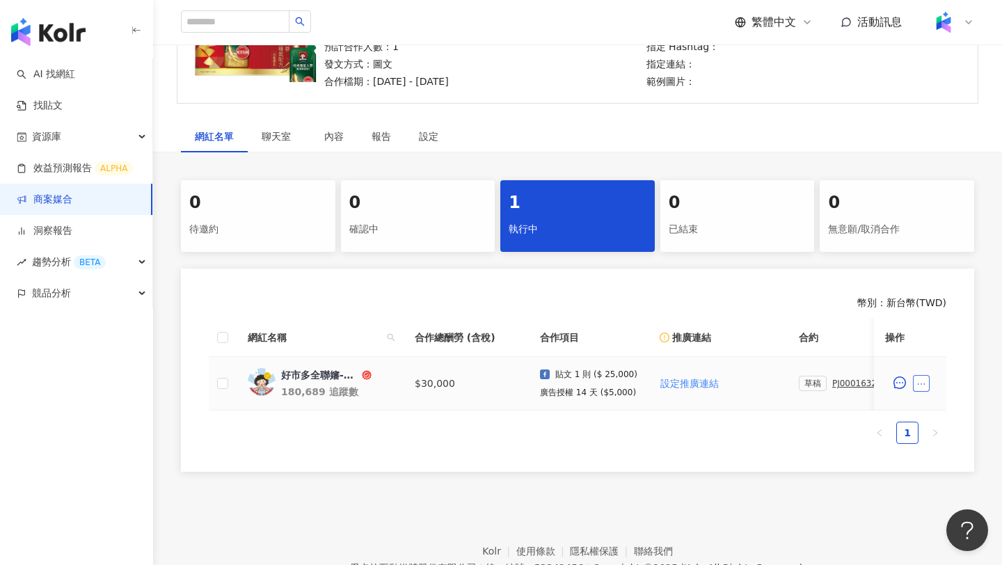
click at [915, 385] on button "button" at bounding box center [921, 383] width 17 height 17
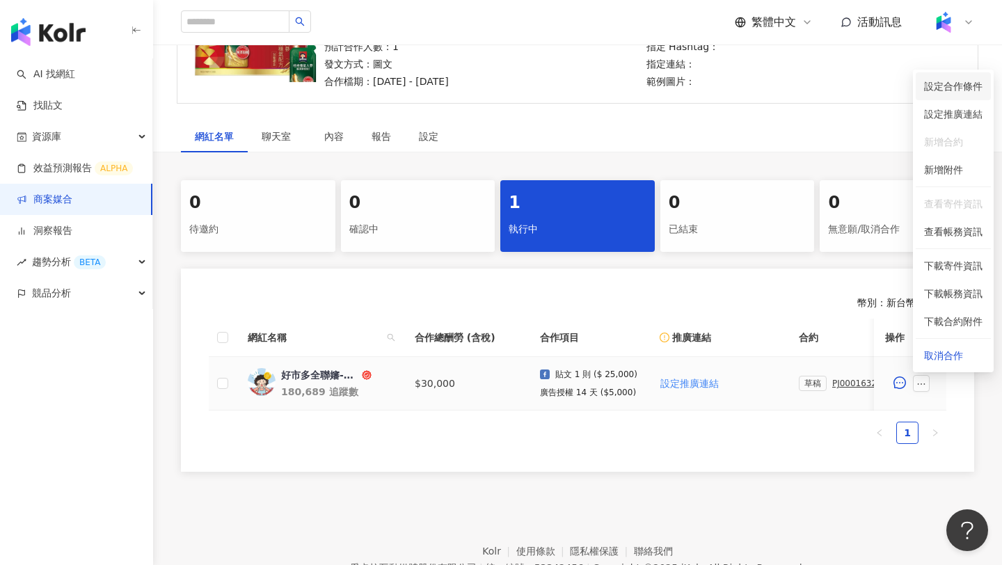
click at [954, 91] on span "設定合作條件" at bounding box center [953, 86] width 58 height 15
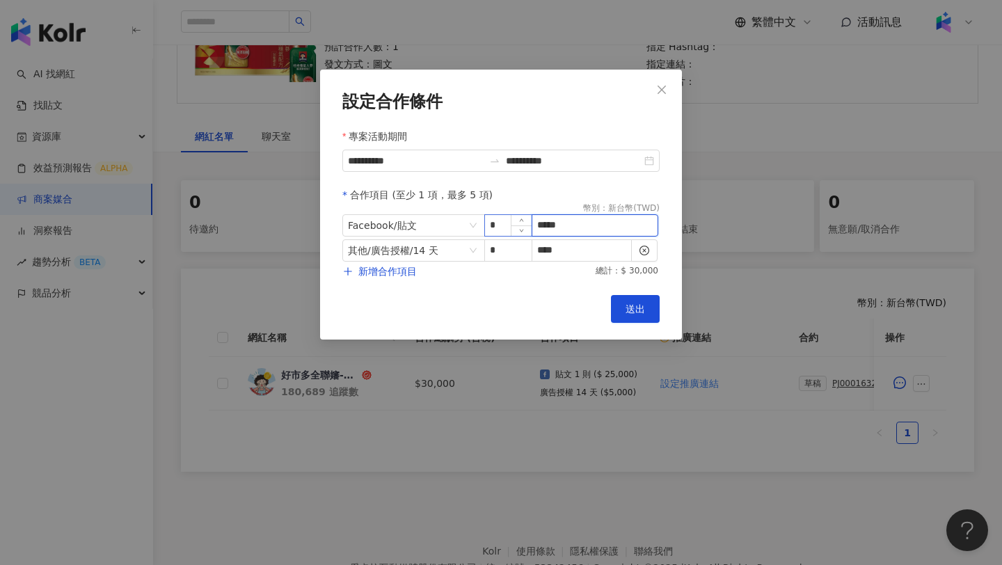
drag, startPoint x: 586, startPoint y: 227, endPoint x: 495, endPoint y: 227, distance: 91.1
click at [495, 227] on span "Facebook / 貼文 * *****" at bounding box center [500, 225] width 317 height 22
click at [586, 231] on input "*****" at bounding box center [594, 225] width 125 height 21
click at [567, 226] on input "*****" at bounding box center [594, 225] width 125 height 21
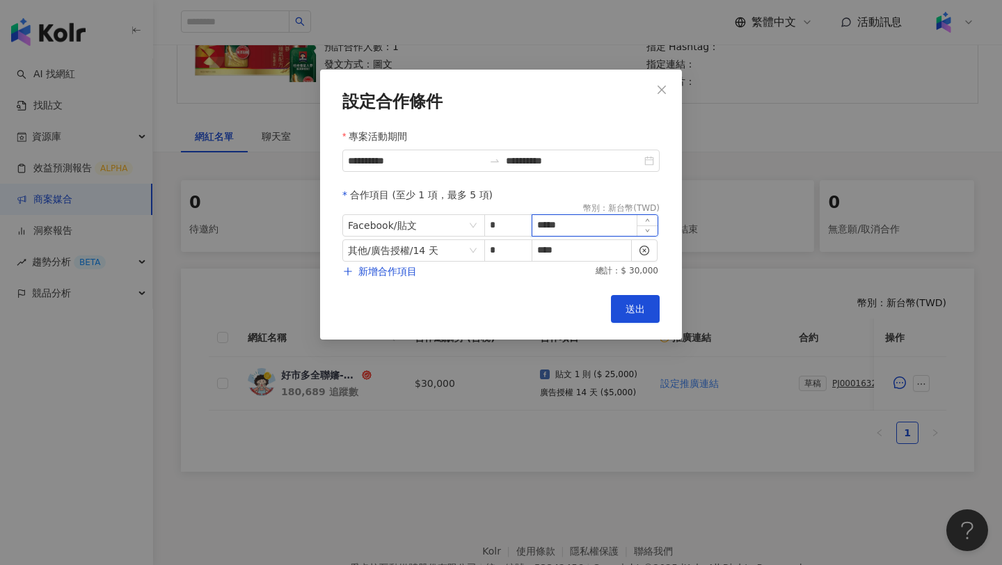
click at [567, 226] on input "*****" at bounding box center [594, 225] width 125 height 21
type input "*"
type input "*****"
click at [595, 246] on input "****" at bounding box center [581, 250] width 99 height 21
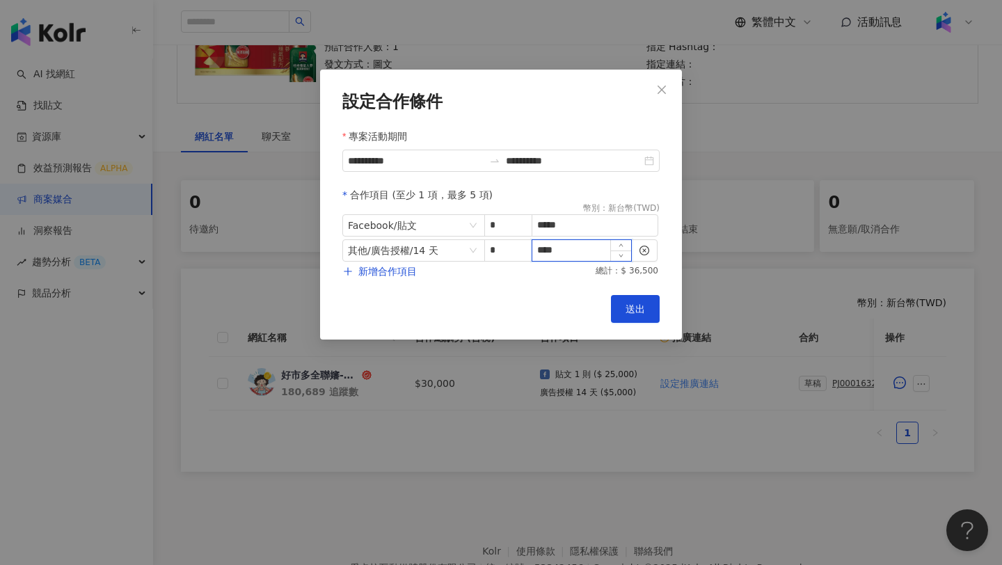
click at [595, 246] on input "****" at bounding box center [581, 250] width 99 height 21
type input "*"
click at [631, 312] on span "送出" at bounding box center [634, 308] width 19 height 11
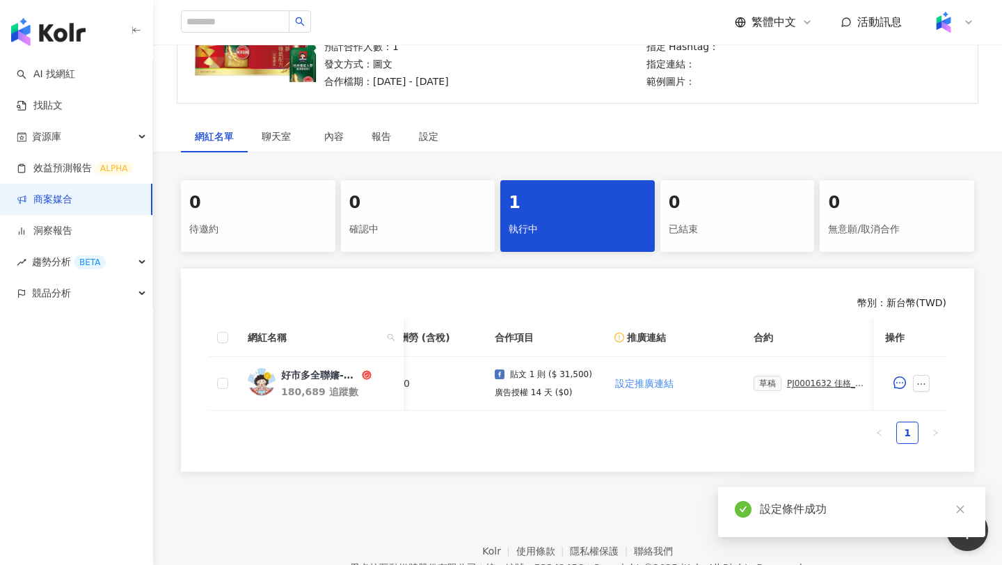
scroll to position [0, 61]
click at [776, 385] on div "PJ0001632 佳格_桂格養氣人蔘羅漢果穩氣配方_好市多折扣宣傳_202509_好市多全聯嬸圖文" at bounding box center [810, 383] width 78 height 10
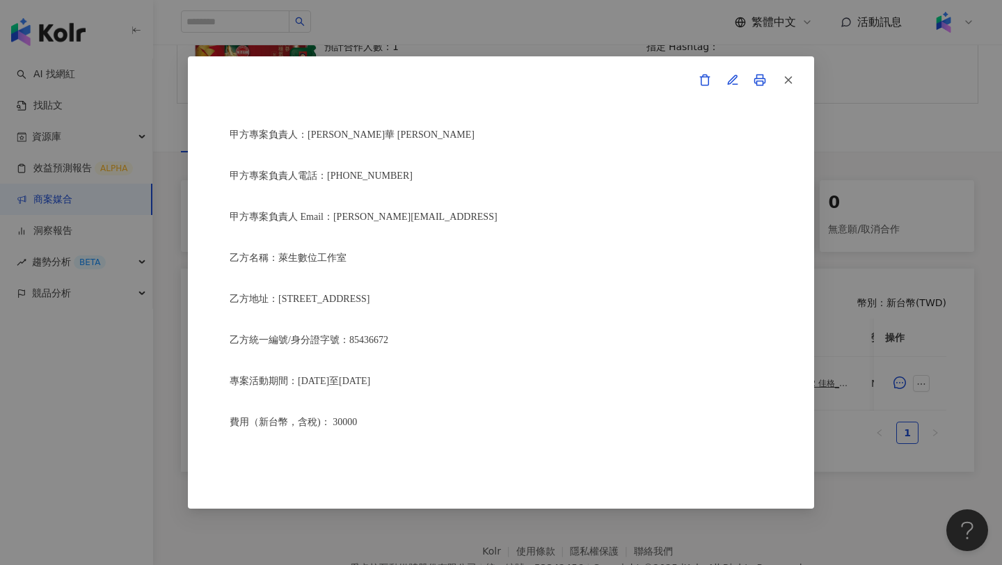
scroll to position [365, 0]
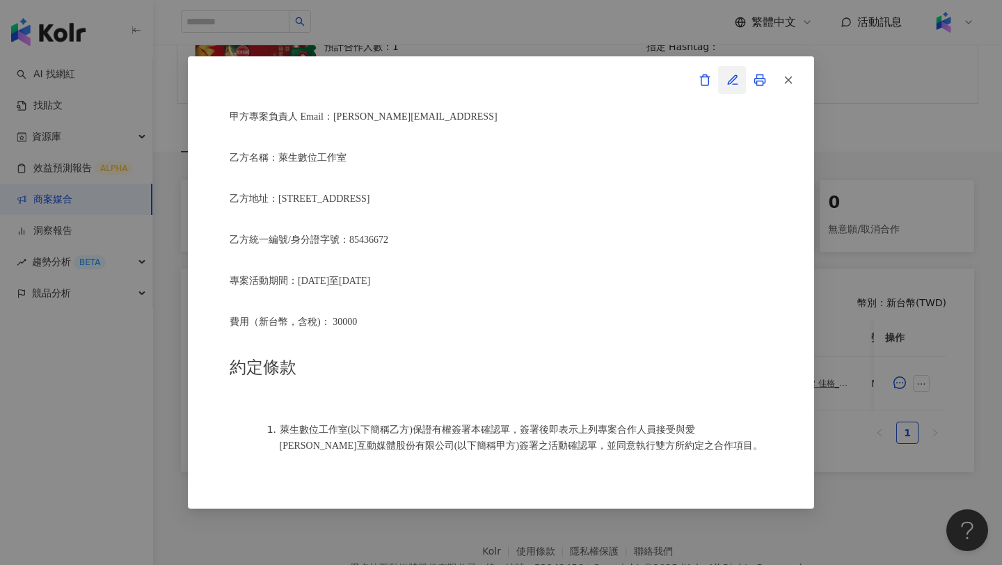
click at [739, 82] on button "button" at bounding box center [732, 80] width 28 height 28
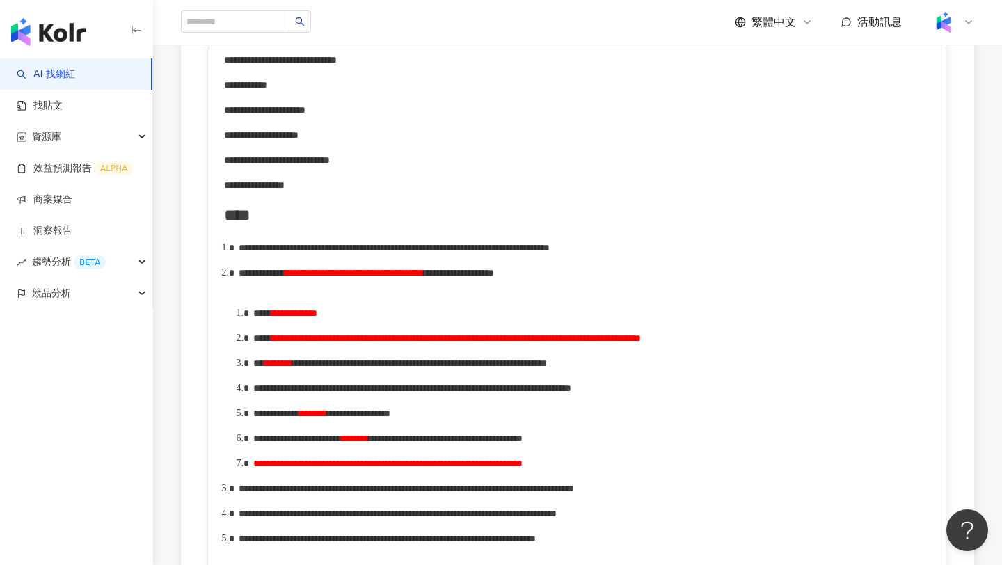
scroll to position [511, 0]
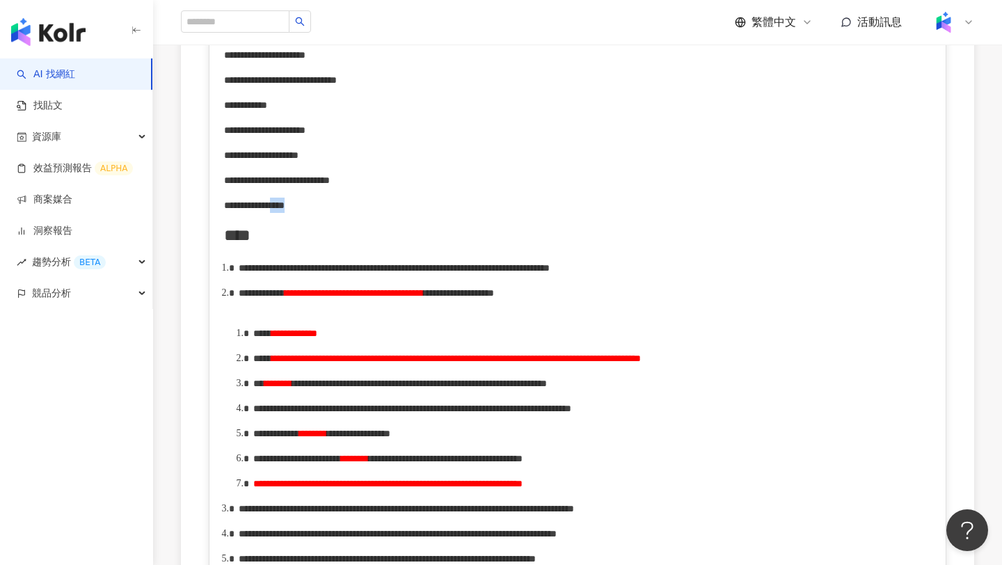
drag, startPoint x: 378, startPoint y: 213, endPoint x: 335, endPoint y: 209, distance: 44.0
click at [335, 209] on div "**********" at bounding box center [577, 205] width 707 height 15
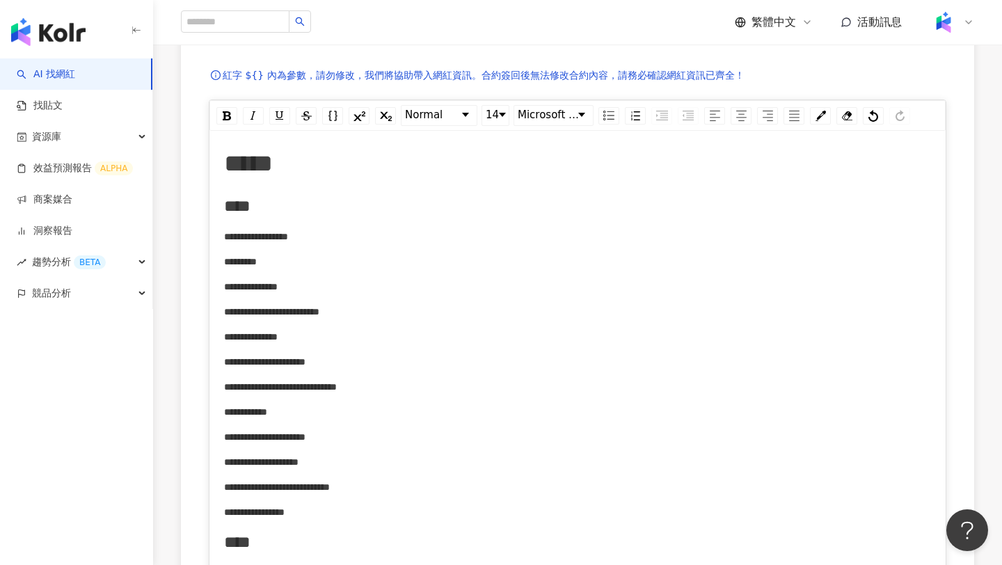
scroll to position [0, 0]
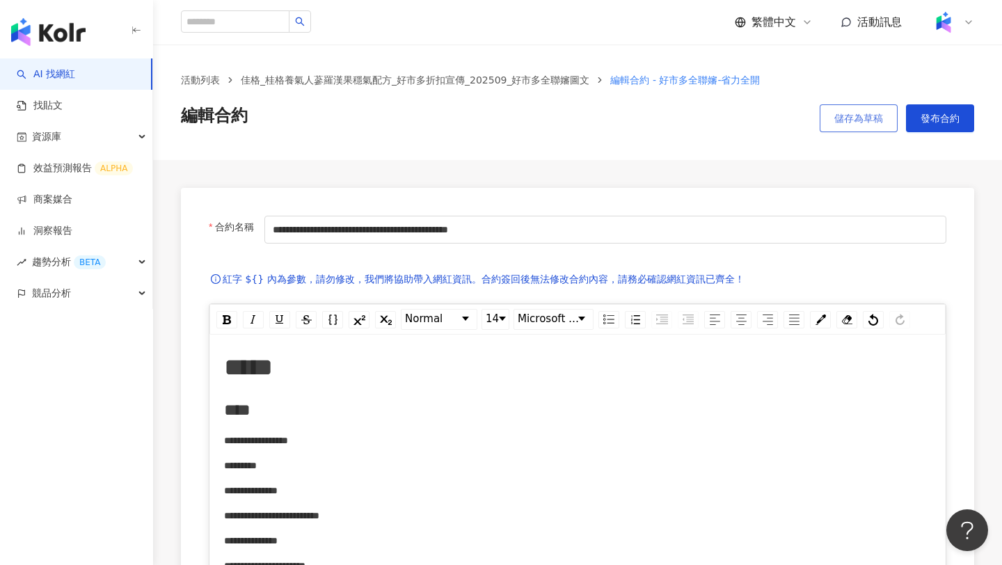
click at [868, 120] on span "儲存為草稿" at bounding box center [858, 118] width 49 height 11
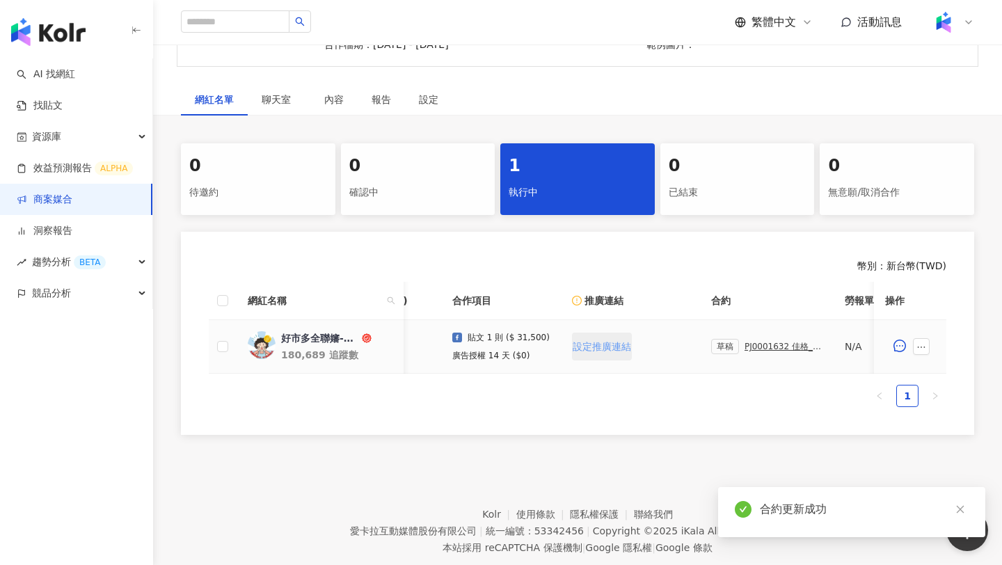
scroll to position [0, 137]
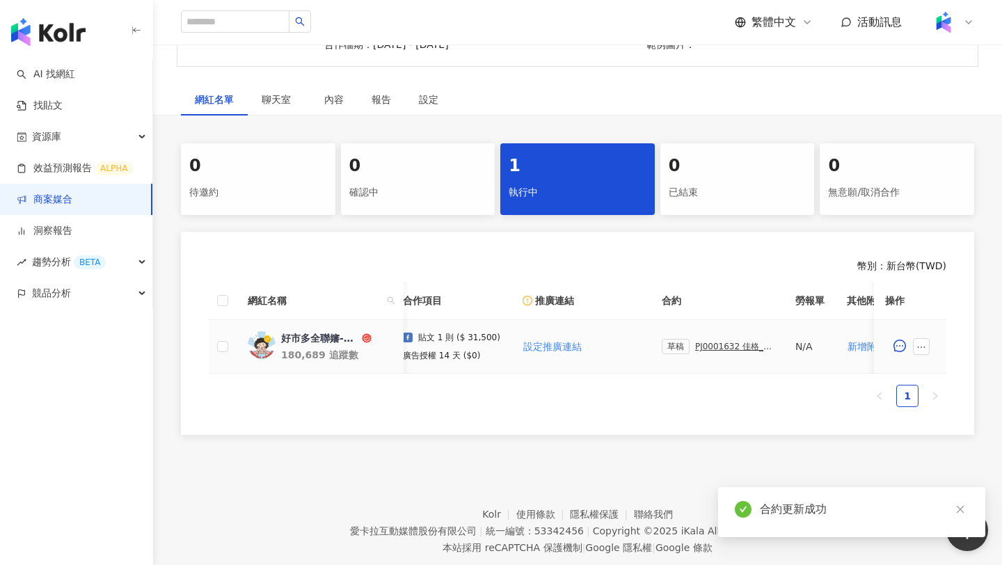
click at [712, 344] on div "PJ0001632 佳格_桂格養氣人蔘羅漢果穩氣配方_好市多折扣宣傳_202509_好市多全聯嬸圖文" at bounding box center [734, 347] width 78 height 10
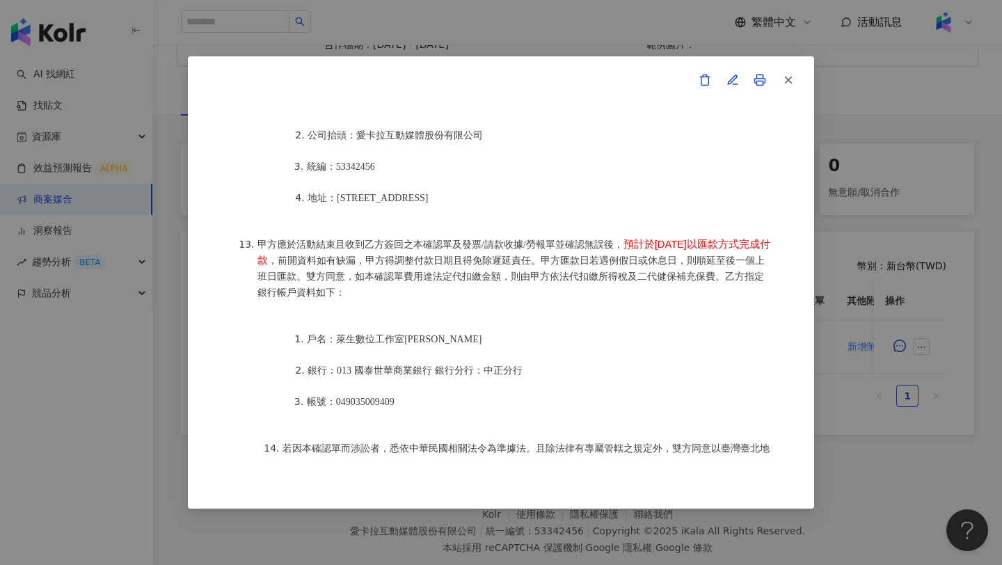
scroll to position [1786, 0]
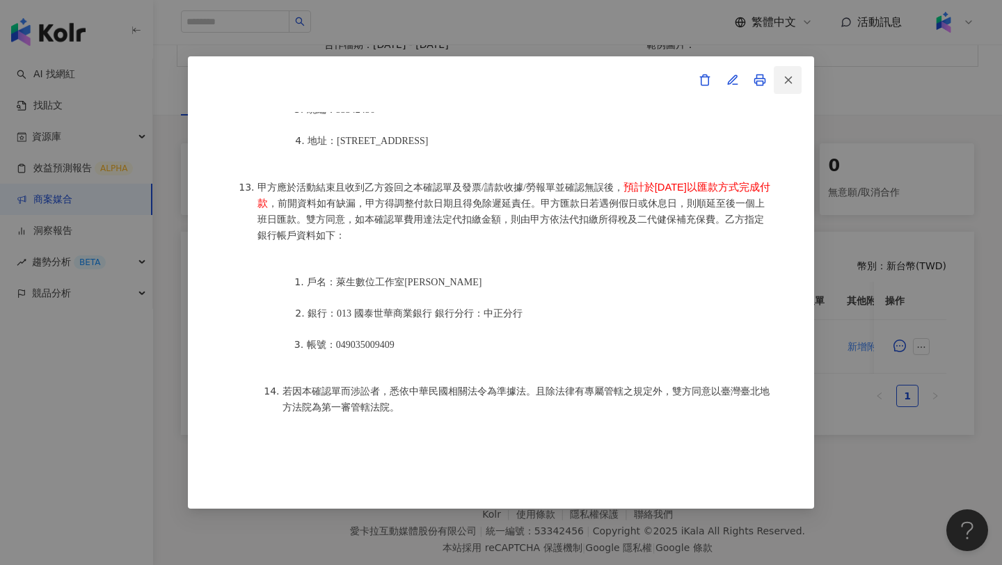
click at [788, 76] on icon "button" at bounding box center [788, 80] width 13 height 13
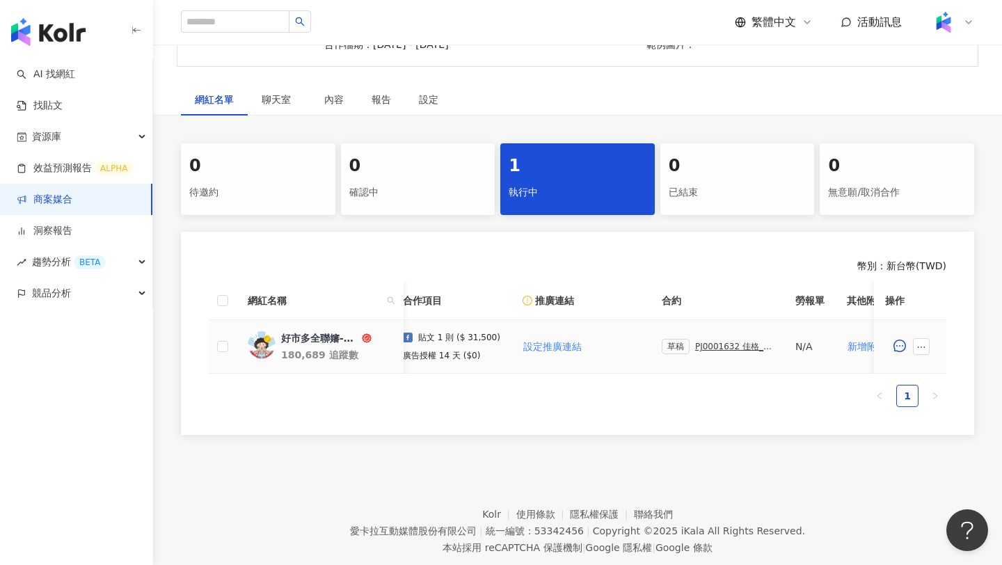
scroll to position [0, 177]
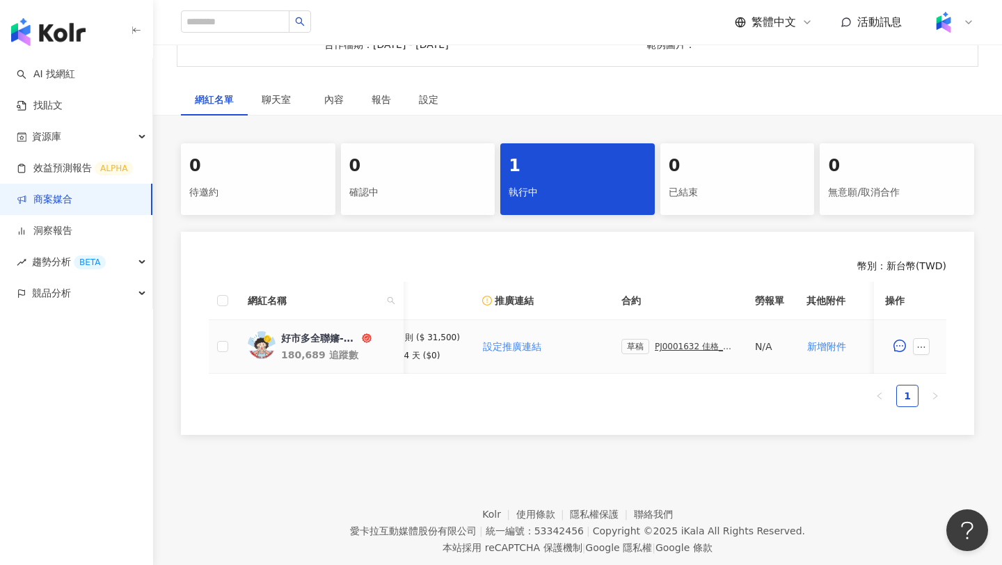
click at [687, 348] on div "PJ0001632 佳格_桂格養氣人蔘羅漢果穩氣配方_好市多折扣宣傳_202509_好市多全聯嬸圖文" at bounding box center [694, 347] width 78 height 10
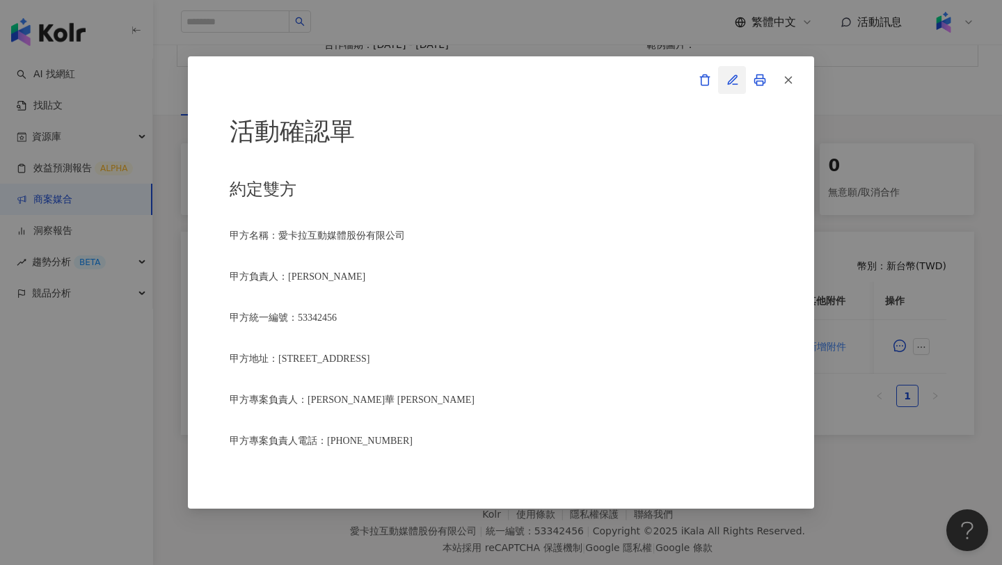
click at [733, 78] on icon "button" at bounding box center [732, 80] width 13 height 13
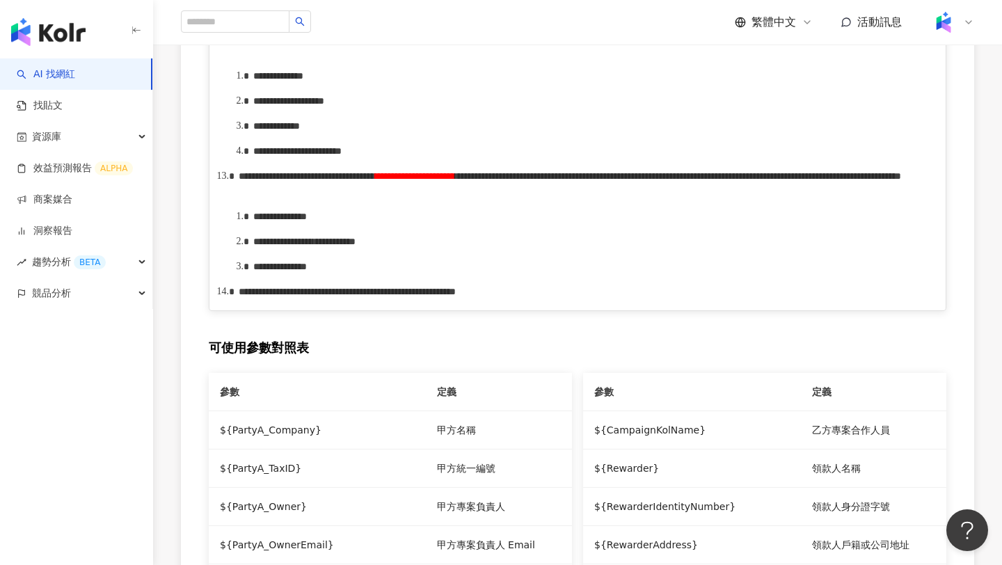
scroll to position [1274, 0]
click at [309, 41] on span "**********" at bounding box center [290, 36] width 38 height 10
click at [541, 159] on div "**********" at bounding box center [592, 151] width 678 height 15
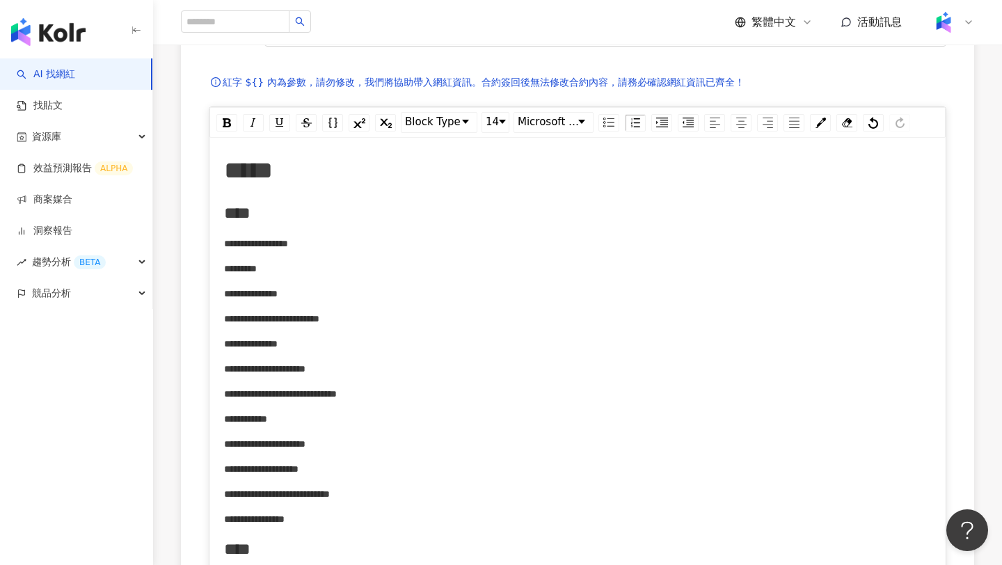
scroll to position [0, 0]
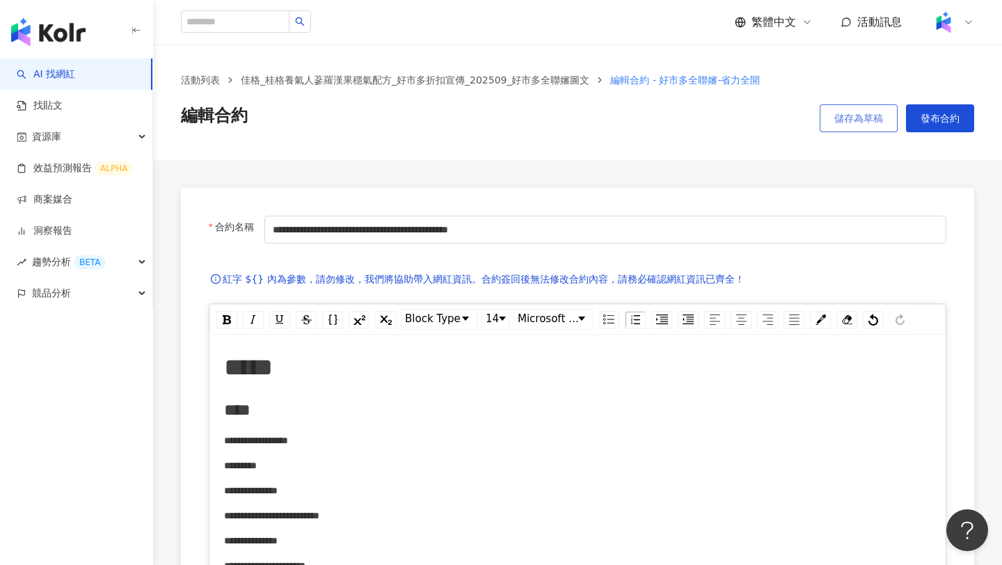
click at [853, 115] on span "儲存為草稿" at bounding box center [858, 118] width 49 height 11
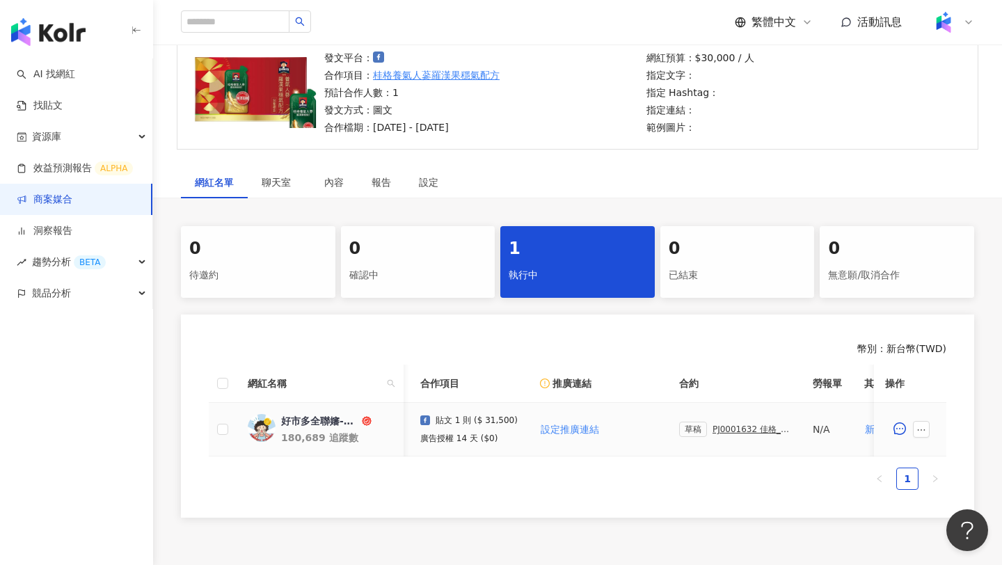
scroll to position [0, 207]
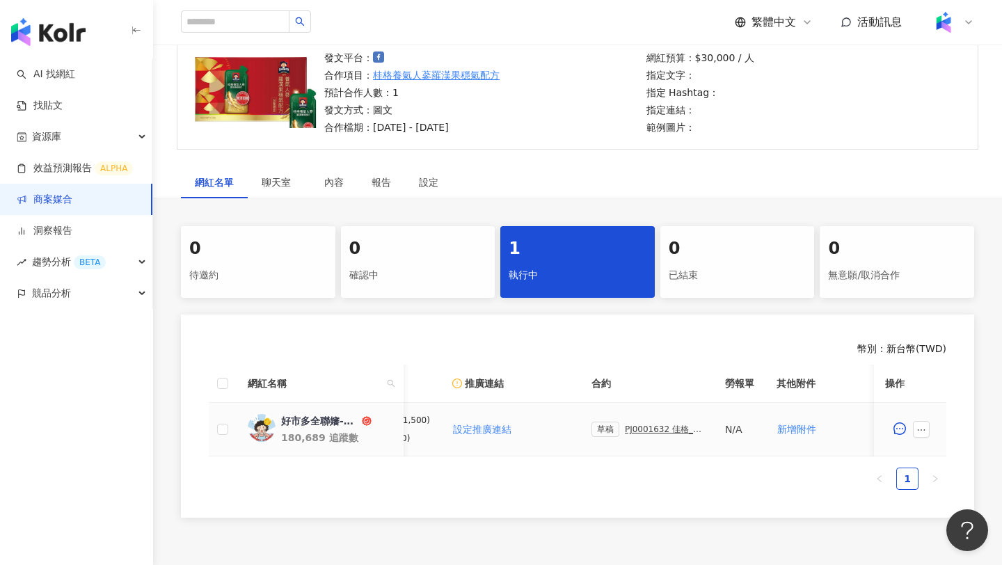
click at [627, 428] on div "PJ0001632 佳格_桂格養氣人蔘羅漢果穩氣配方_好市多折扣宣傳_202509_好市多全聯嬸圖文" at bounding box center [664, 429] width 78 height 10
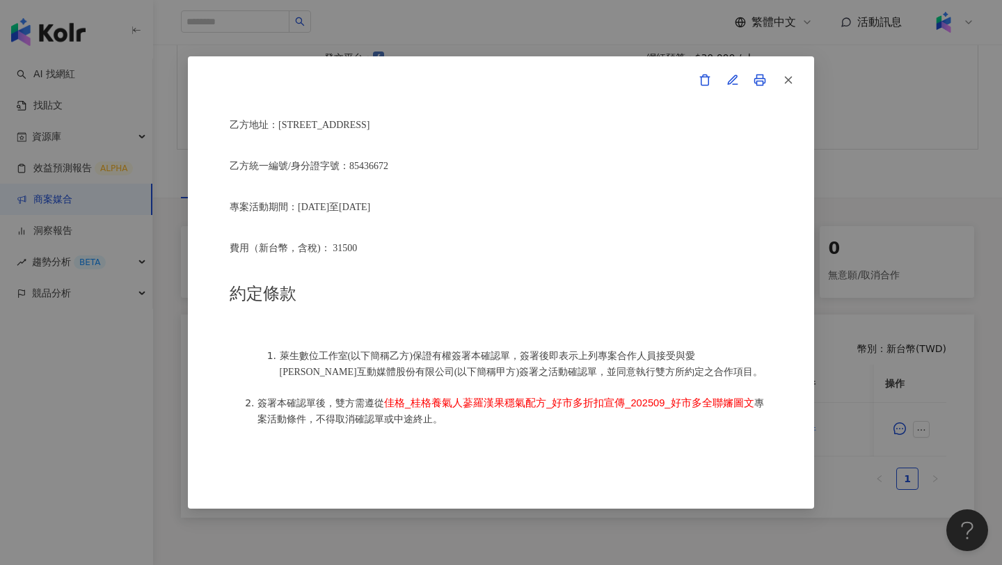
scroll to position [441, 0]
click at [794, 84] on button "button" at bounding box center [787, 80] width 28 height 28
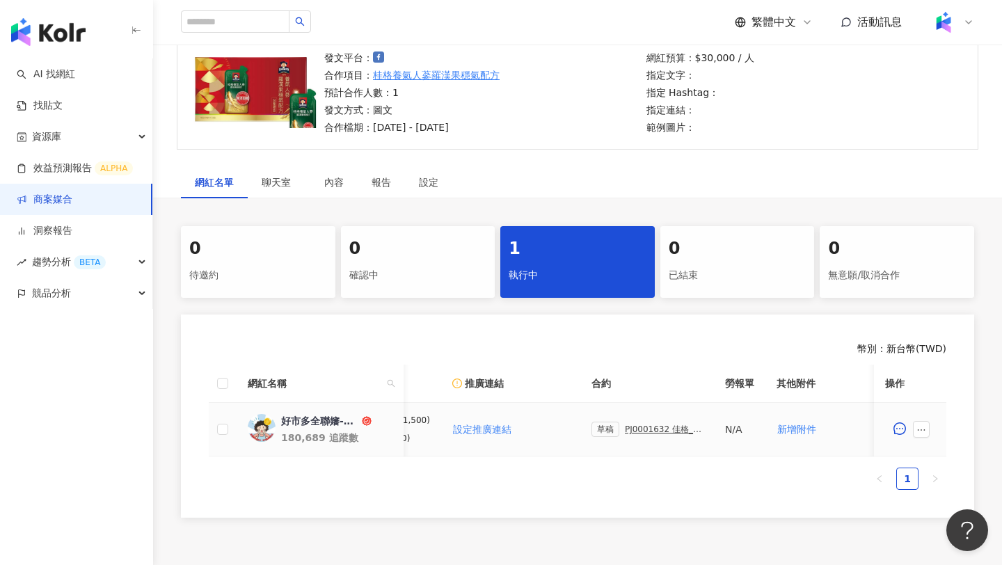
click at [665, 427] on div "PJ0001632 佳格_桂格養氣人蔘羅漢果穩氣配方_好市多折扣宣傳_202509_好市多全聯嬸圖文" at bounding box center [664, 429] width 78 height 10
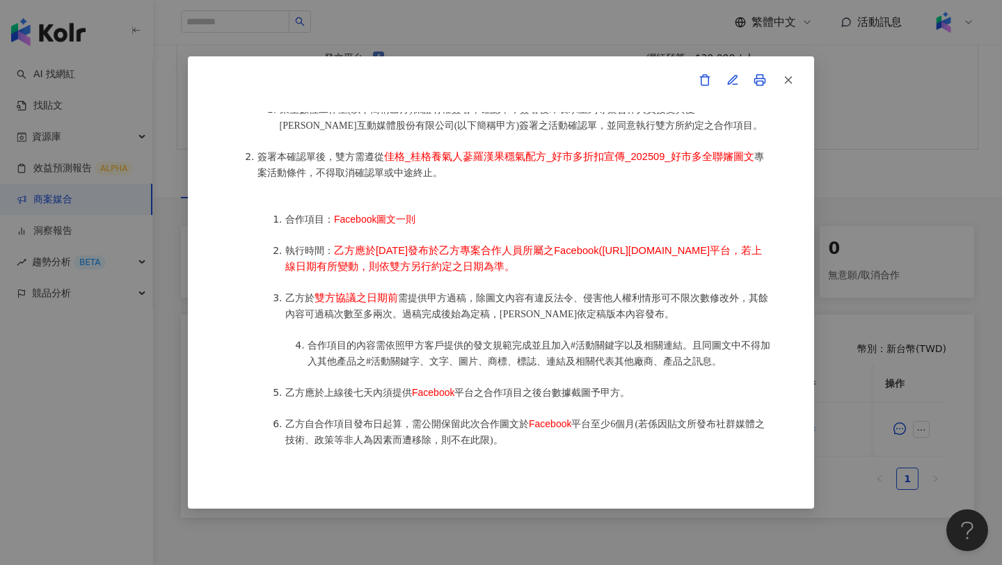
scroll to position [682, 0]
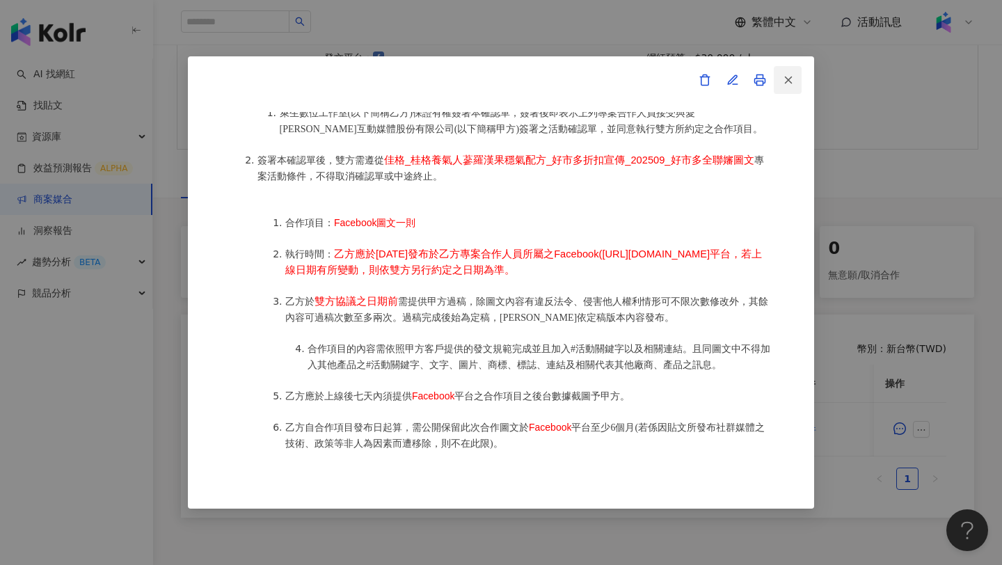
click at [780, 80] on button "button" at bounding box center [787, 80] width 28 height 28
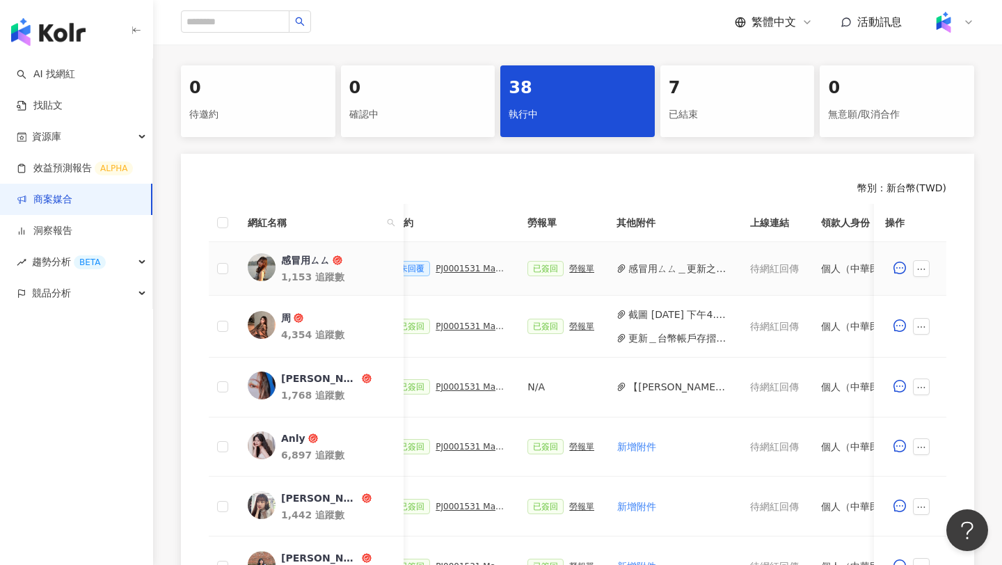
scroll to position [0, 359]
